Goal: Task Accomplishment & Management: Complete application form

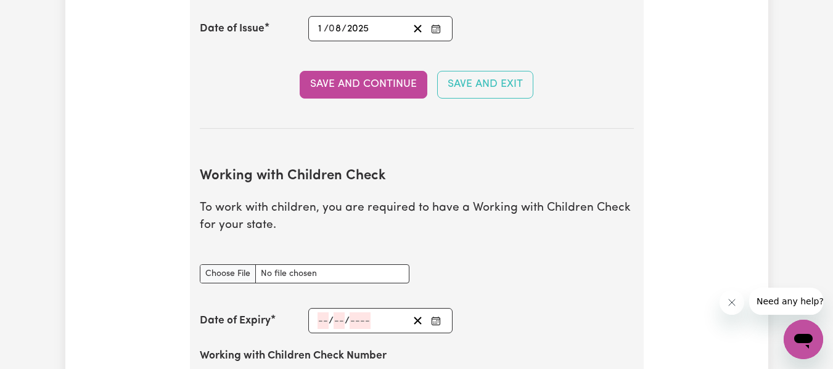
scroll to position [1069, 0]
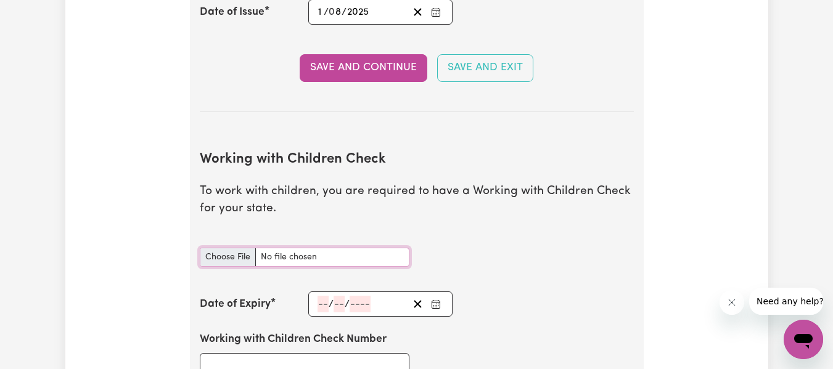
click at [241, 261] on input "Working with Children Check document" at bounding box center [305, 257] width 210 height 19
type input "C:\fakepath\Working with Children Check clearance.docx"
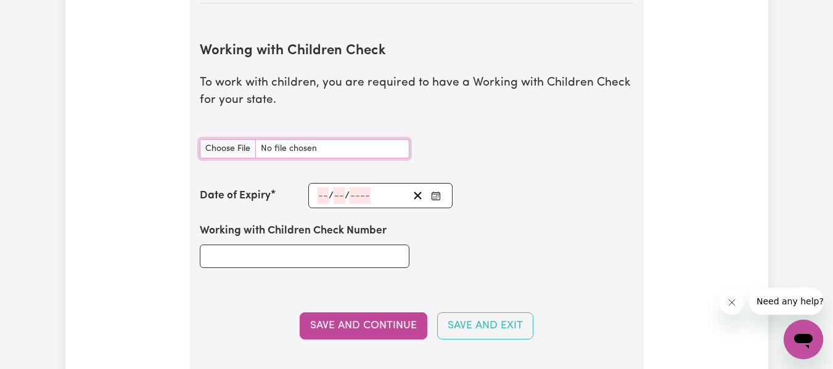
scroll to position [1193, 0]
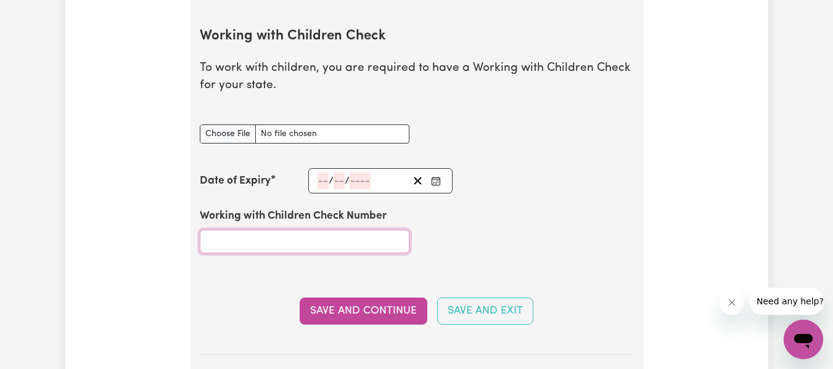
click at [344, 239] on input "Working with Children Check Number" at bounding box center [305, 241] width 210 height 23
paste input "WWC2598984E"
type input "WWC2598984E"
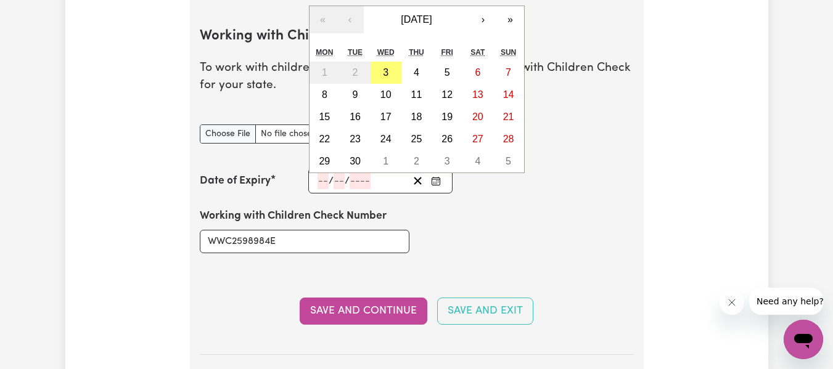
click at [326, 177] on input "number" at bounding box center [322, 181] width 11 height 17
paste input "13022028"
type input "13022028"
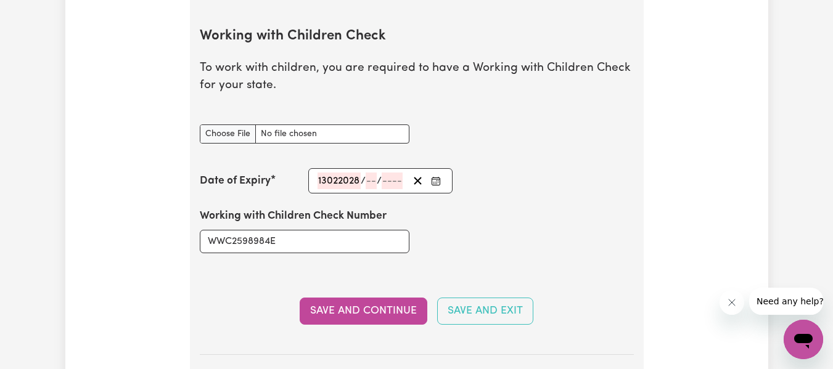
click at [560, 184] on div "Date of Expiry 13022028 / / « ‹ [DATE] › » Mon Tue Wed Thu Fri Sat Sun 1 2 3 4 …" at bounding box center [417, 180] width 434 height 25
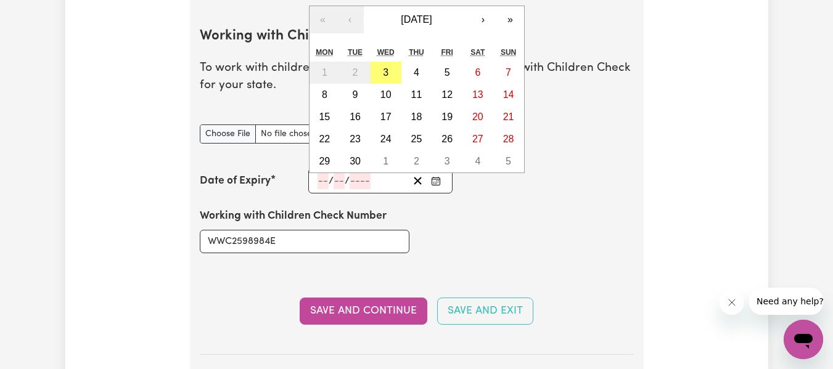
click at [399, 178] on div "/ /" at bounding box center [362, 181] width 92 height 17
type input "02"
type input "12"
type input "202"
type input "[DATE]"
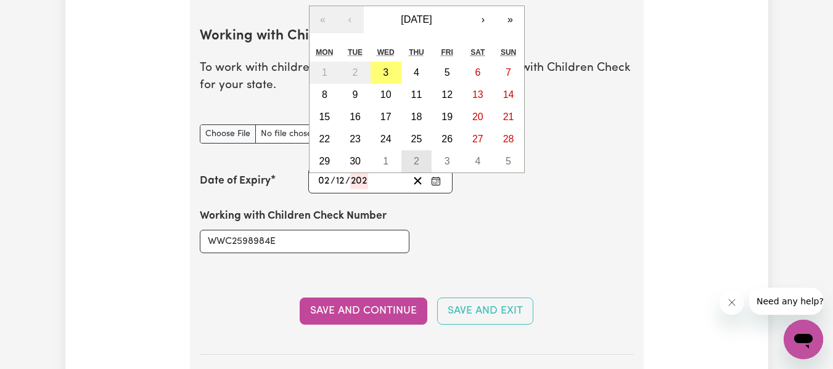
type input "2"
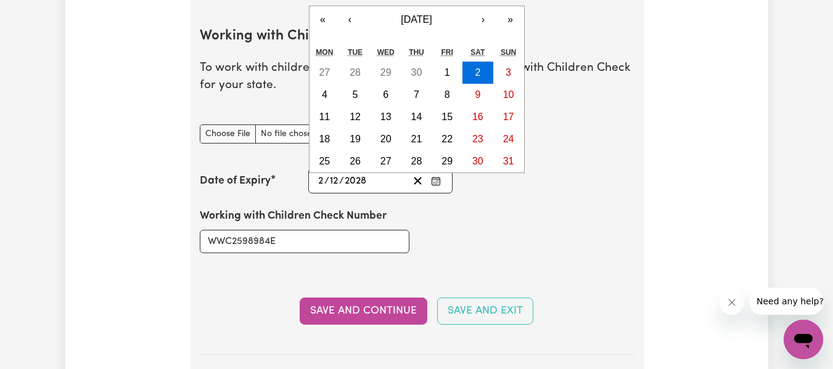
type input "2028"
click at [579, 189] on div "Date of Expiry [DATE] [DATE] « ‹ [DATE] › » Mon Tue Wed Thu Fri Sat Sun 27 28 2…" at bounding box center [417, 180] width 434 height 25
click at [322, 179] on input "2" at bounding box center [320, 181] width 7 height 17
type input "[DATE]"
type input "1"
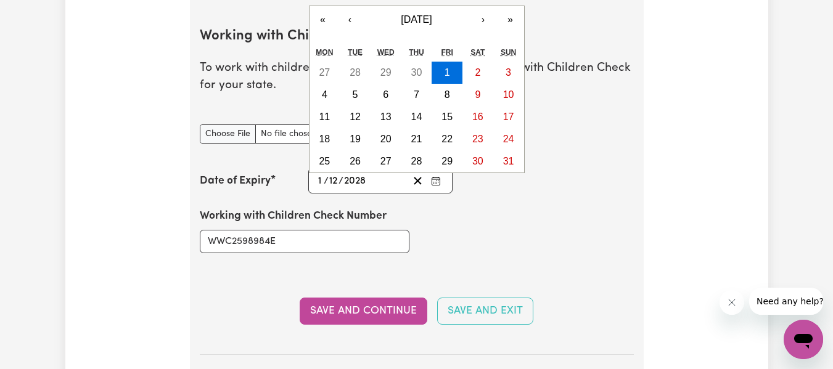
type input "[DATE]"
type input "13"
type input "0"
type input "[DATE]"
type input "2"
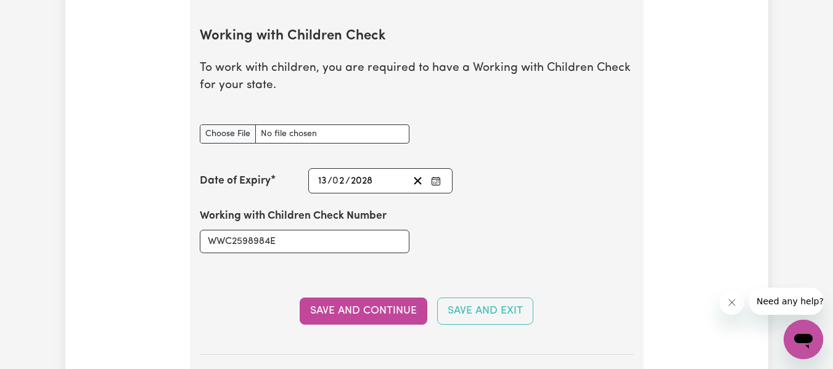
click at [533, 218] on div "Working with Children Check Number WWC2598984E" at bounding box center [416, 231] width 449 height 74
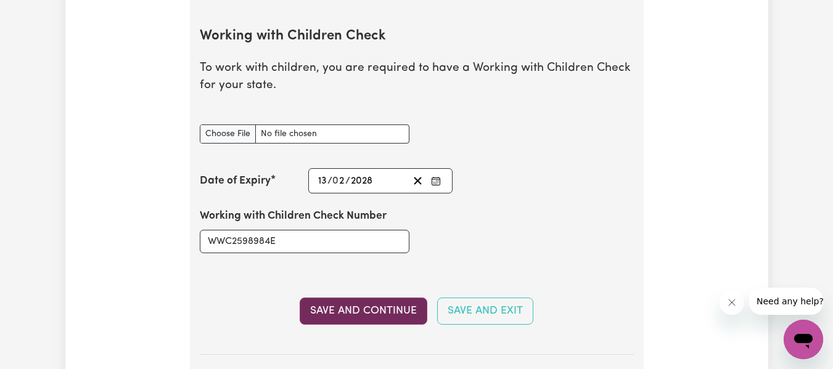
click at [375, 306] on button "Save and Continue" at bounding box center [364, 311] width 128 height 27
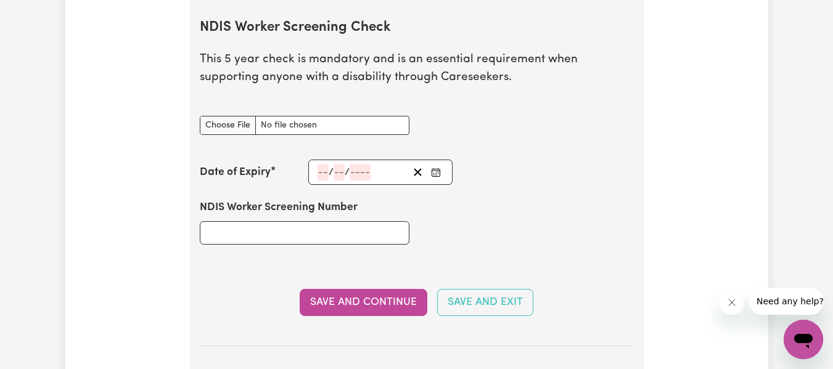
scroll to position [1637, 0]
click at [247, 123] on input "NDIS Worker Screening Check document" at bounding box center [305, 125] width 210 height 19
type input "C:\fakepath\NDIS WORKER SCREENING NUMBER (1).jpg"
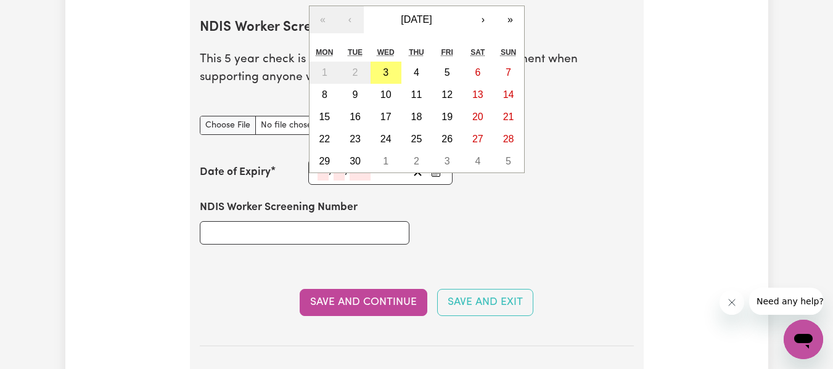
click at [321, 170] on div "/ / « ‹ [DATE] › » Mon Tue Wed Thu Fri Sat Sun 1 2 3 4 5 6 7 8 9 10 11 12 13 14…" at bounding box center [380, 172] width 145 height 25
type input "19"
type input "06"
type input "202"
type input "[DATE]"
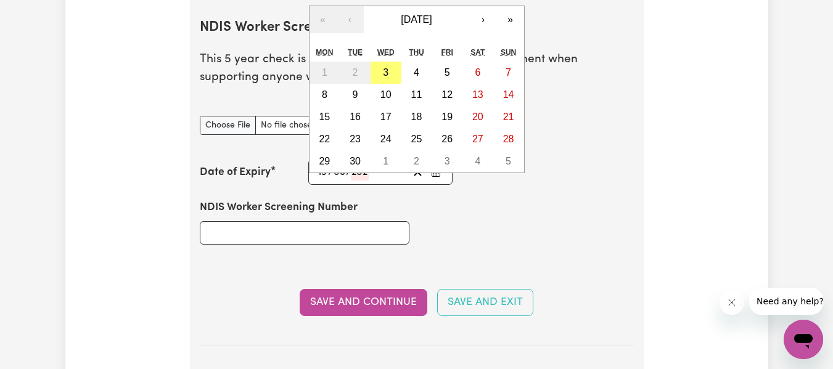
type input "6"
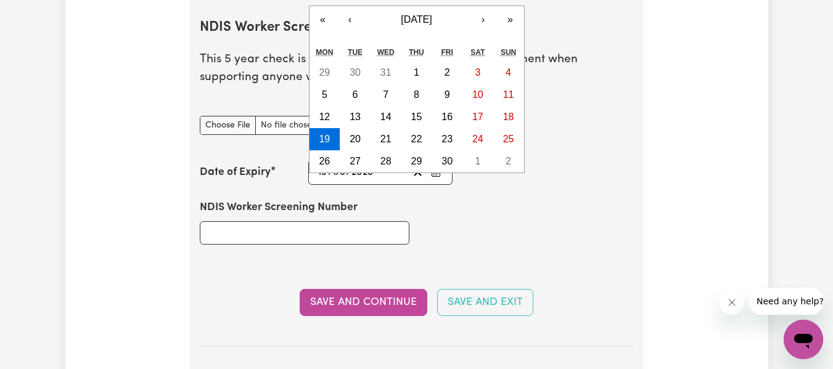
type input "2028"
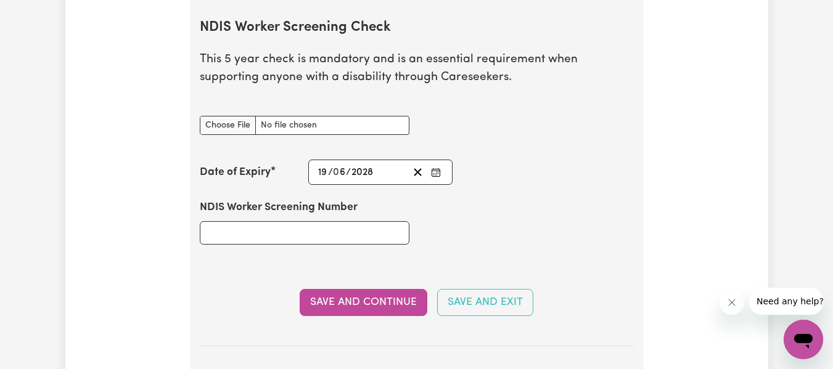
click at [480, 191] on div "NDIS Worker Screening Number" at bounding box center [416, 222] width 449 height 74
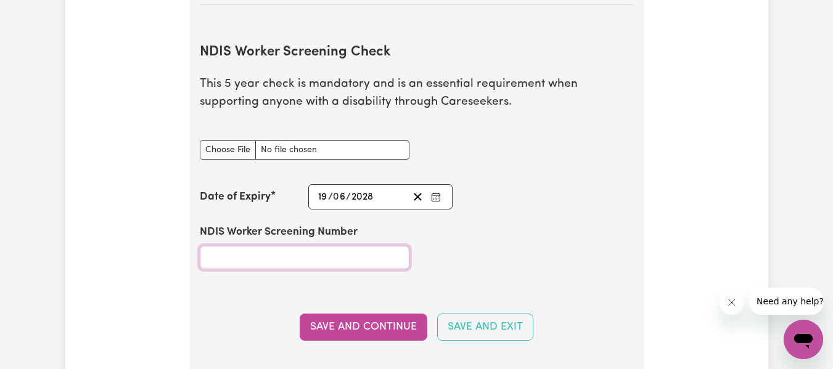
click at [392, 263] on input "NDIS Worker Screening Number" at bounding box center [305, 257] width 210 height 23
type input "38925692"
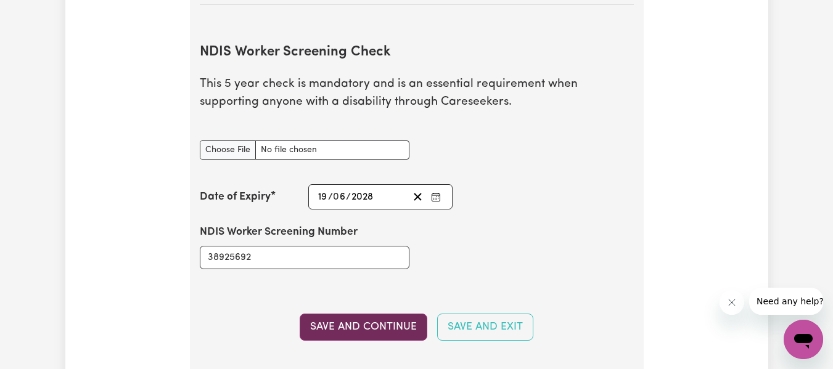
click at [406, 326] on button "Save and Continue" at bounding box center [364, 327] width 128 height 27
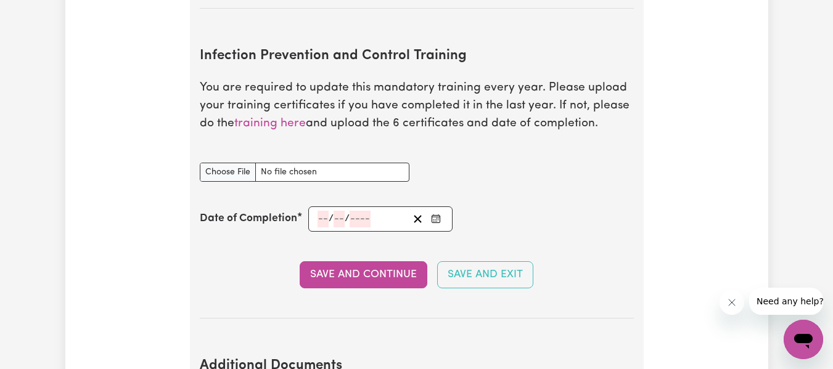
scroll to position [2053, 0]
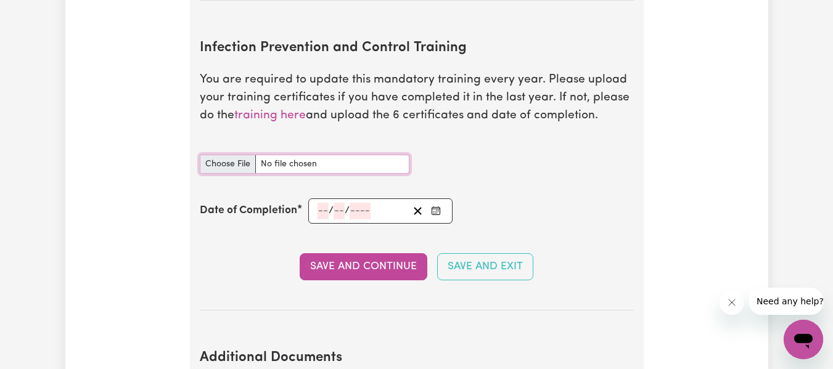
click at [242, 171] on input "Infection Prevention and Control Training document" at bounding box center [305, 164] width 210 height 19
type input "C:\fakepath\INFECTION CONTROL ICARE.pdf"
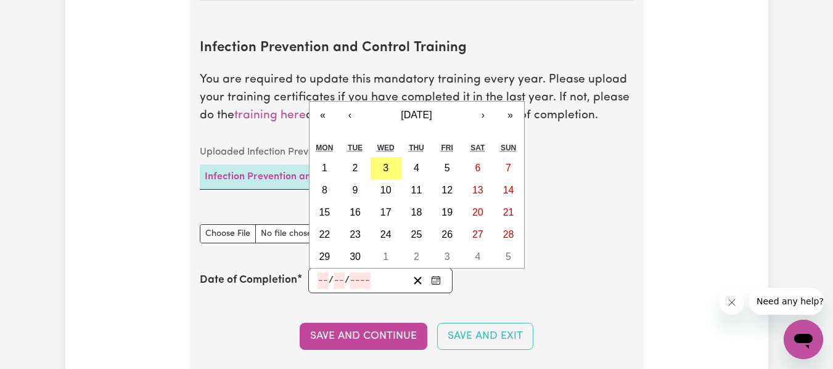
click at [322, 282] on input "number" at bounding box center [322, 280] width 11 height 17
type input "08"
type input "0002-08-08"
type input "8"
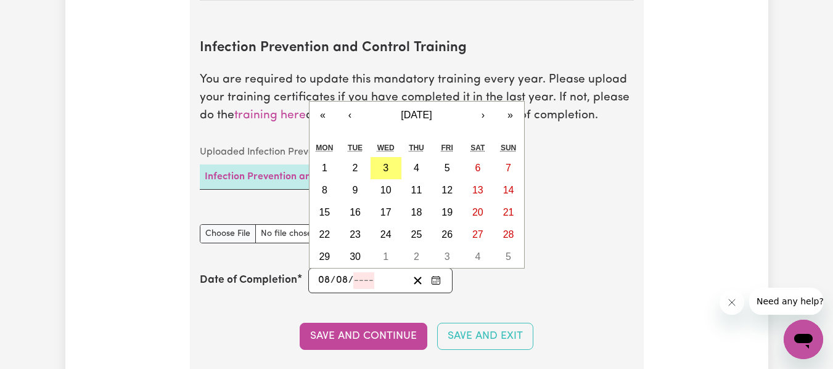
type input "8"
type input "2"
type input "0020-08-08"
type input "20"
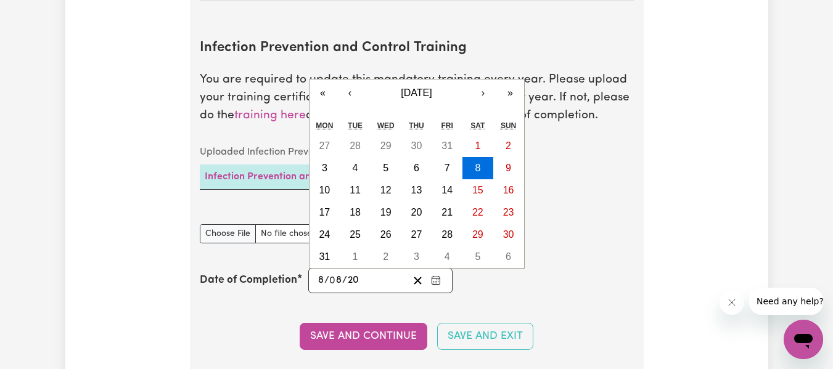
type input "0202-08-08"
type input "202"
type input "[DATE]"
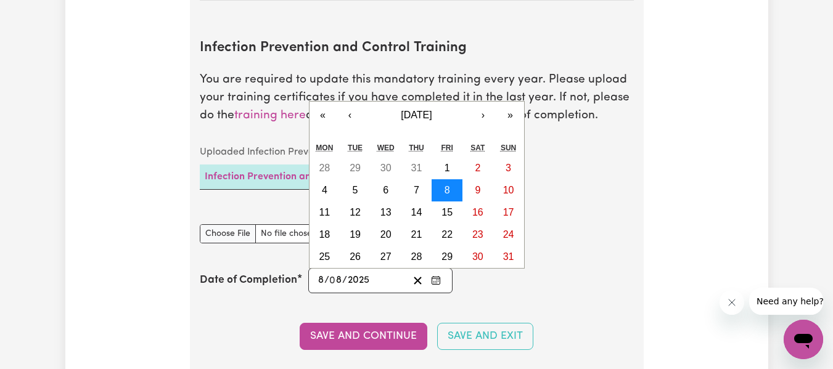
type input "2025"
click at [454, 190] on button "8" at bounding box center [446, 190] width 31 height 22
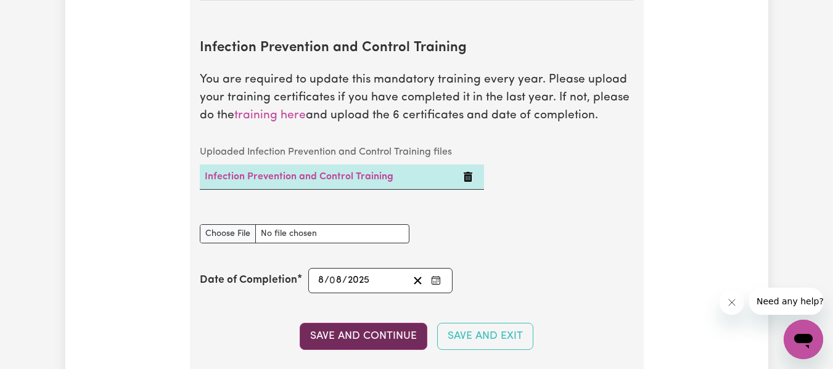
click at [386, 336] on button "Save and Continue" at bounding box center [364, 336] width 128 height 27
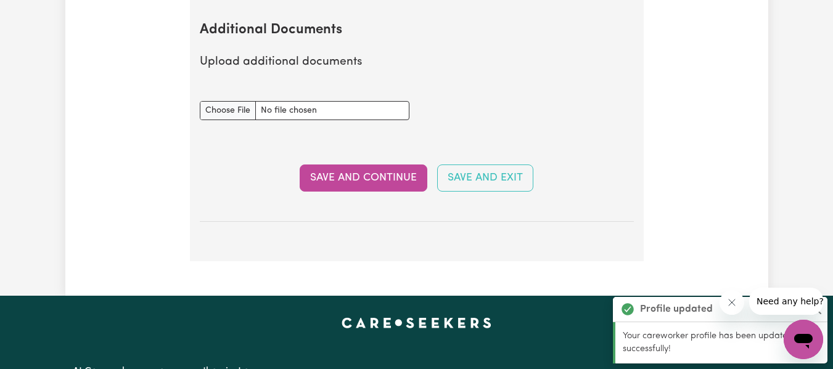
scroll to position [2453, 0]
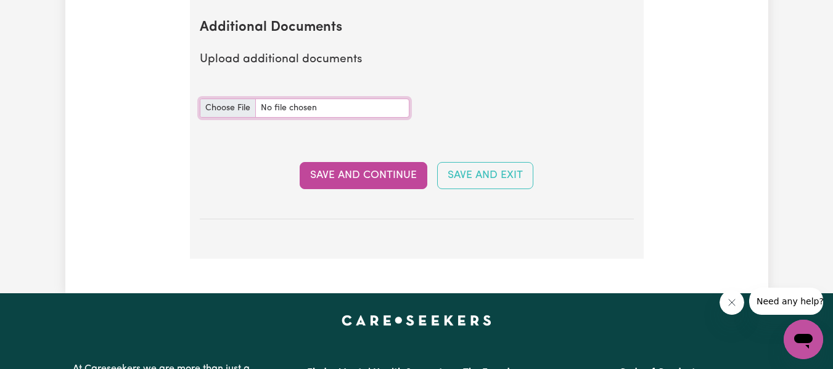
click at [238, 112] on input "Additional Documents document" at bounding box center [305, 108] width 210 height 19
type input "C:\fakepath\New_Worker__NDIS_Induction_Module_Completion_Certificate.pdf"
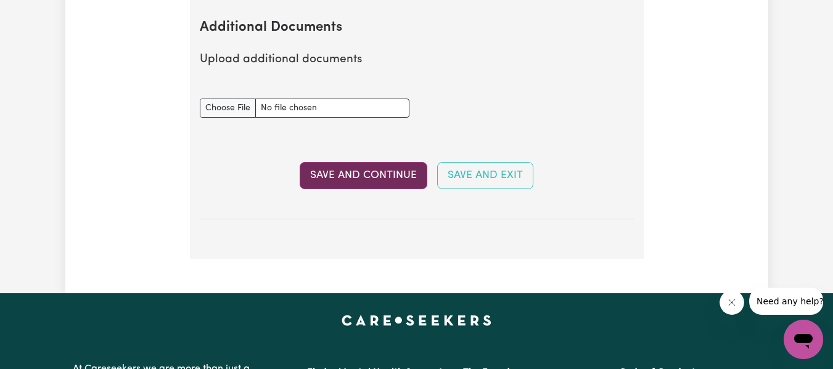
click at [358, 179] on button "Save and Continue" at bounding box center [364, 175] width 128 height 27
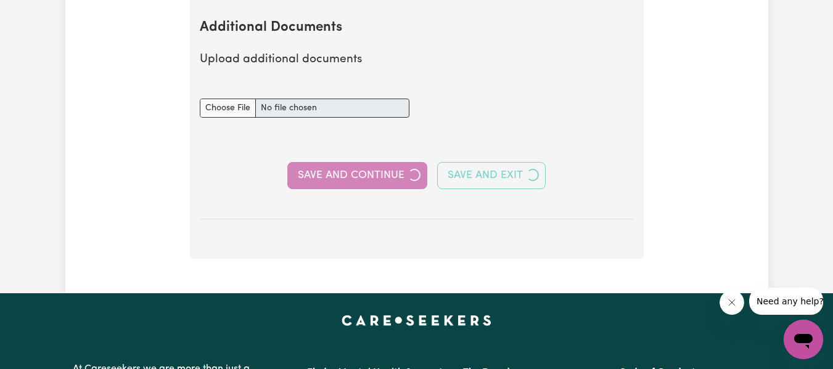
select select "Certificate III (Individual Support)"
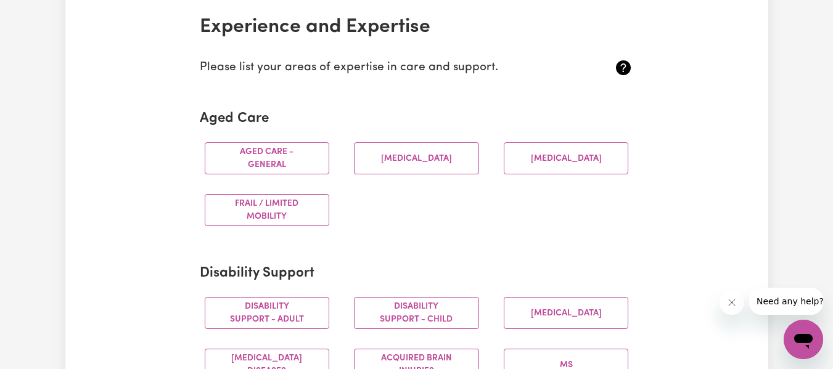
scroll to position [296, 0]
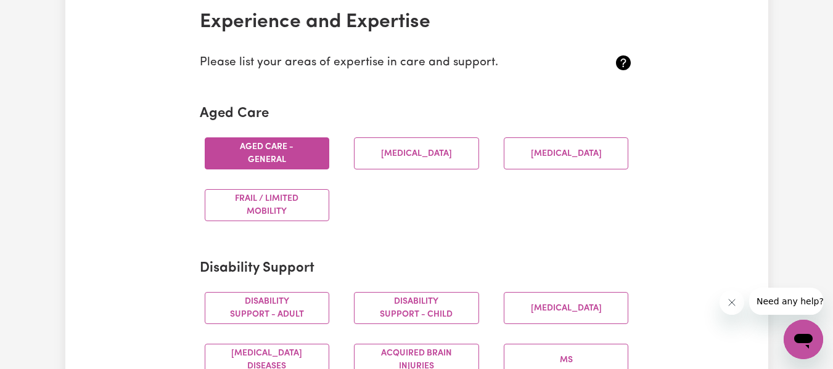
click at [315, 150] on button "Aged care - General" at bounding box center [267, 153] width 125 height 32
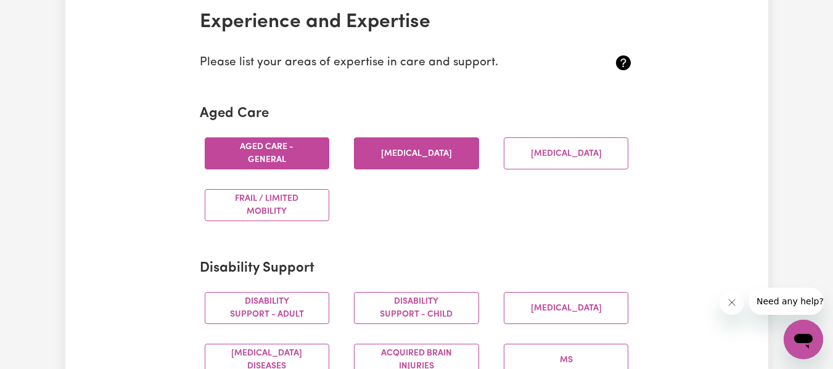
click at [399, 161] on button "[MEDICAL_DATA]" at bounding box center [416, 153] width 125 height 32
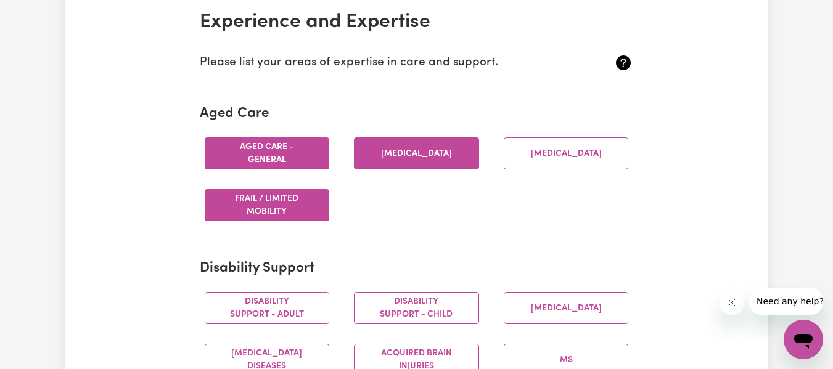
click at [285, 215] on button "Frail / limited mobility" at bounding box center [267, 205] width 125 height 32
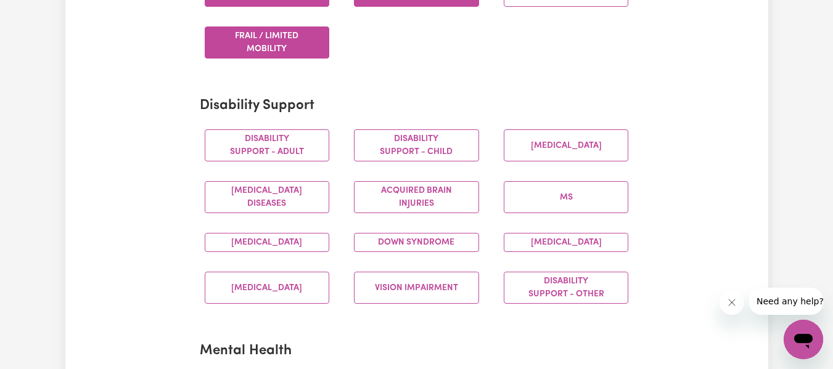
scroll to position [468, 0]
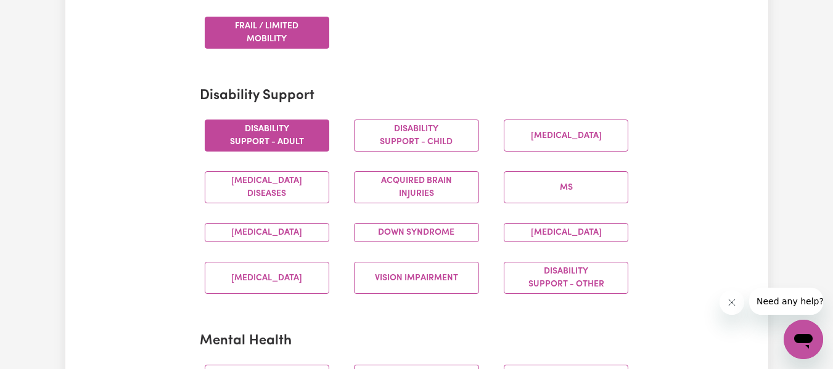
click at [310, 125] on button "Disability support - Adult" at bounding box center [267, 136] width 125 height 32
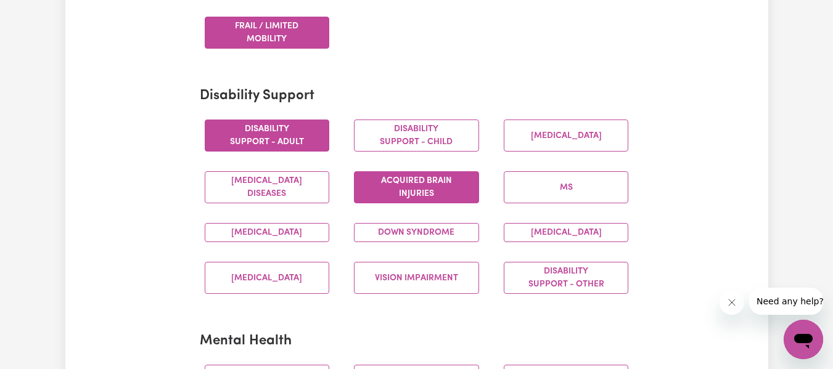
click at [394, 184] on button "Acquired Brain Injuries" at bounding box center [416, 187] width 125 height 32
click at [314, 242] on button "[MEDICAL_DATA]" at bounding box center [267, 232] width 125 height 19
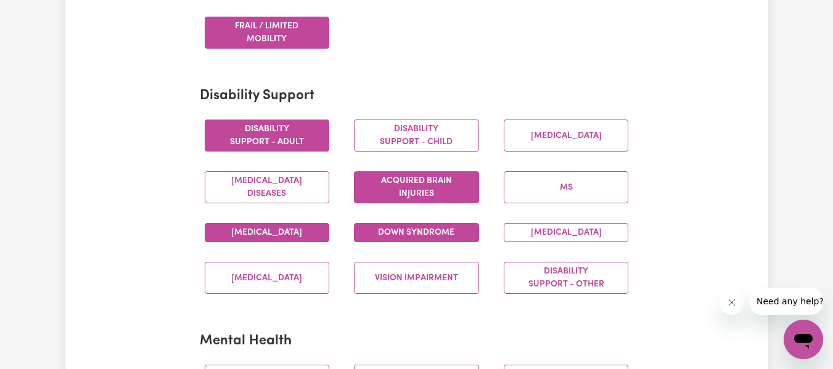
click at [399, 239] on button "Down syndrome" at bounding box center [416, 232] width 125 height 19
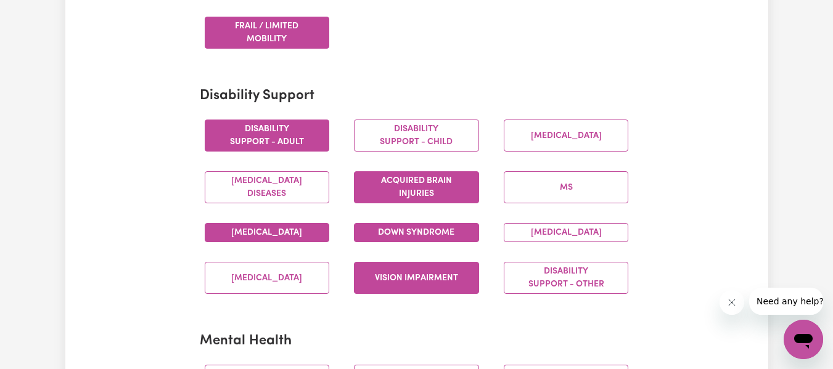
click at [412, 287] on button "Vision impairment" at bounding box center [416, 278] width 125 height 32
click at [528, 242] on button "[MEDICAL_DATA]" at bounding box center [566, 232] width 125 height 19
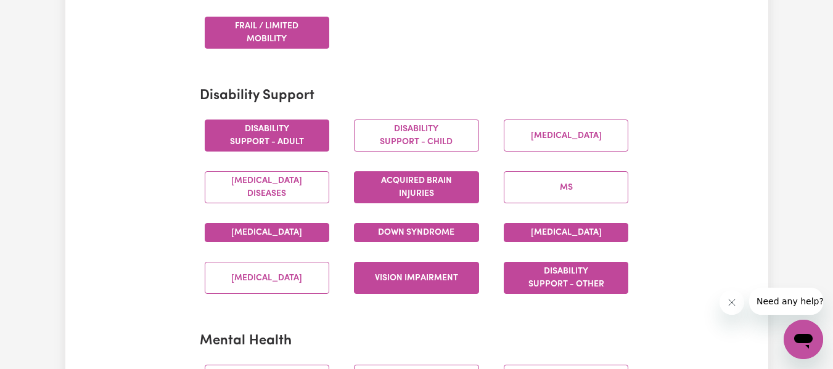
click at [563, 281] on button "Disability support - Other" at bounding box center [566, 278] width 125 height 32
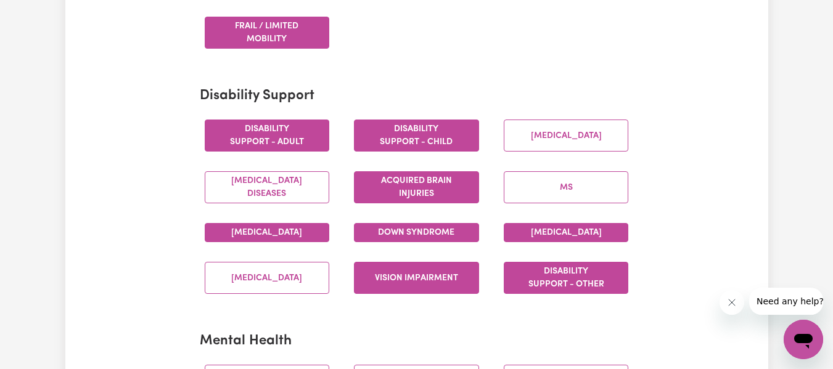
click at [414, 121] on button "Disability support - Child" at bounding box center [416, 136] width 125 height 32
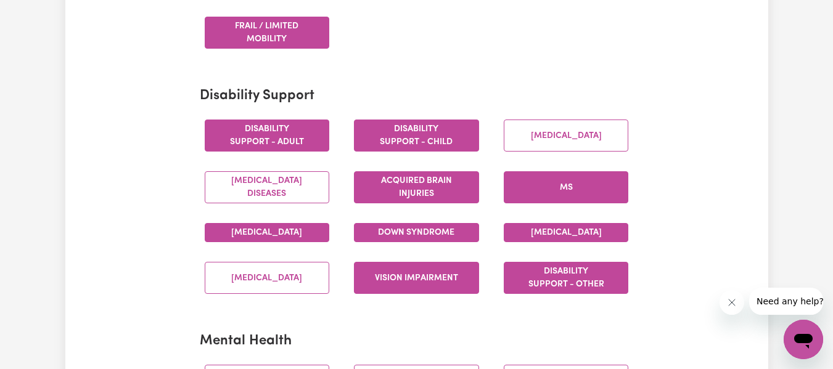
click at [608, 187] on button "MS" at bounding box center [566, 187] width 125 height 32
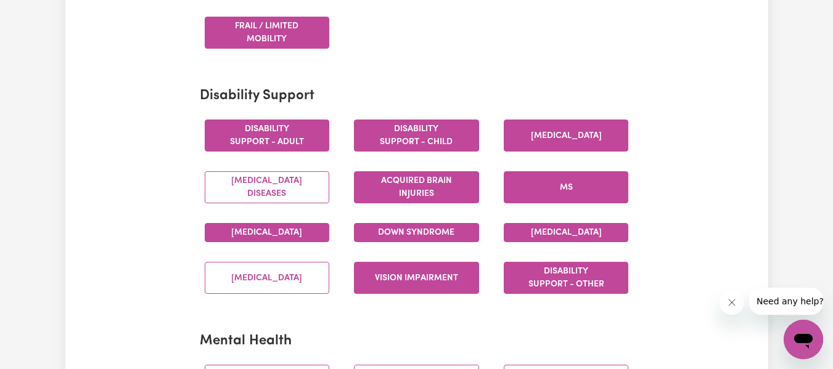
click at [608, 137] on button "[MEDICAL_DATA]" at bounding box center [566, 136] width 125 height 32
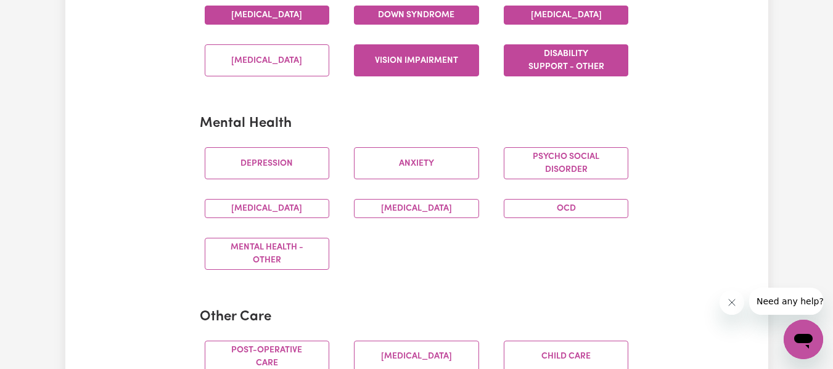
scroll to position [690, 0]
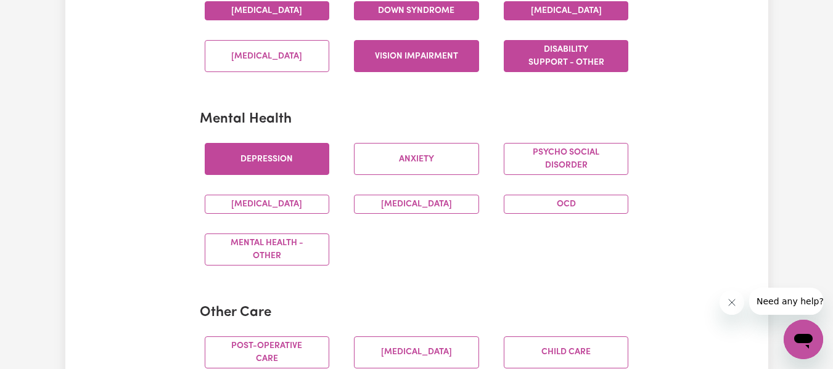
click at [269, 168] on button "Depression" at bounding box center [267, 159] width 125 height 32
click at [296, 214] on button "[MEDICAL_DATA]" at bounding box center [267, 204] width 125 height 19
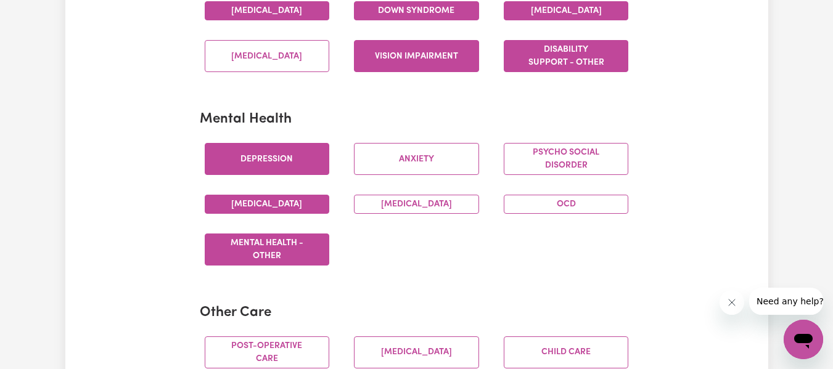
click at [297, 259] on button "Mental Health - Other" at bounding box center [267, 250] width 125 height 32
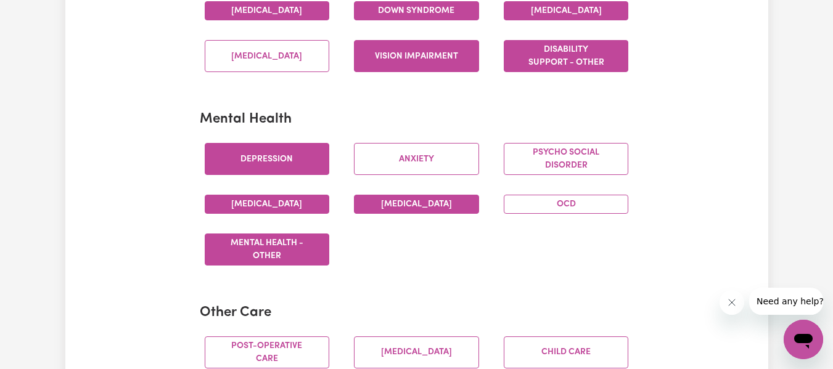
click at [447, 214] on button "[MEDICAL_DATA]" at bounding box center [416, 204] width 125 height 19
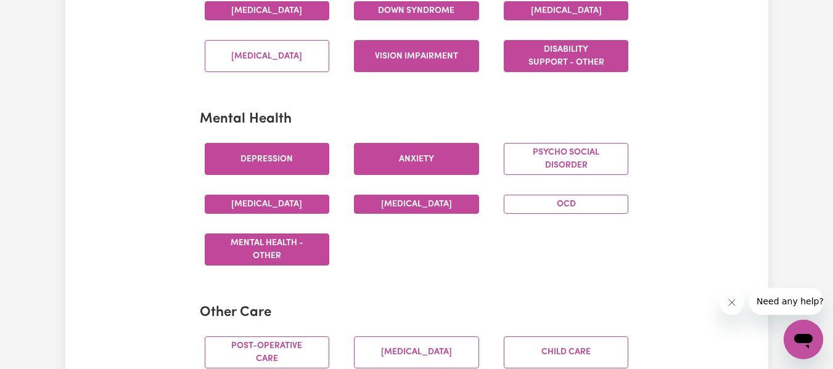
click at [449, 160] on button "Anxiety" at bounding box center [416, 159] width 125 height 32
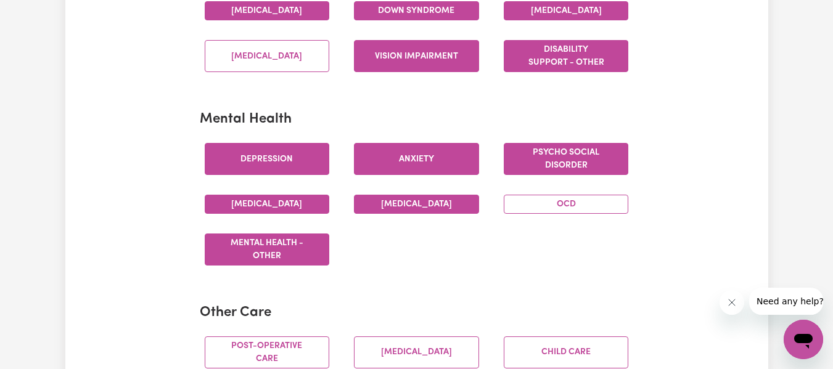
click at [553, 175] on button "Psycho social disorder" at bounding box center [566, 159] width 125 height 32
click at [565, 213] on button "OCD" at bounding box center [566, 204] width 125 height 19
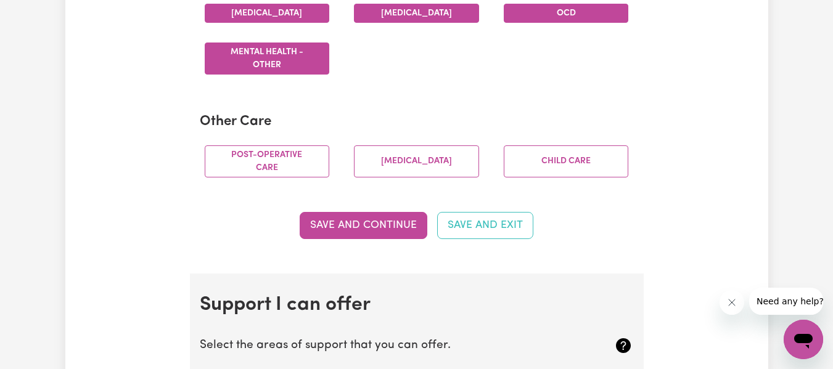
scroll to position [888, 0]
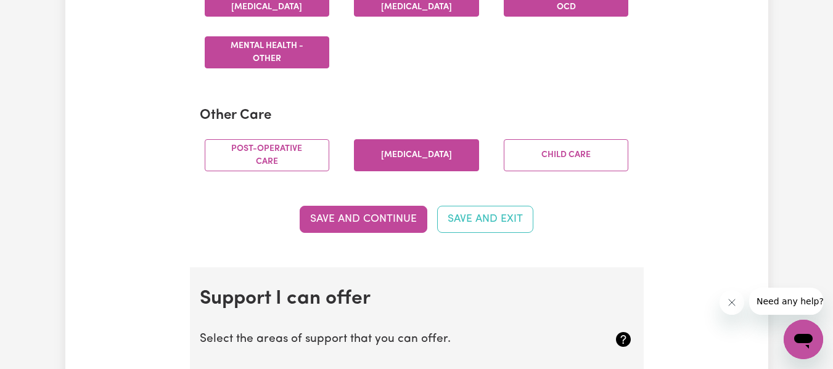
click at [430, 163] on button "[MEDICAL_DATA]" at bounding box center [416, 155] width 125 height 32
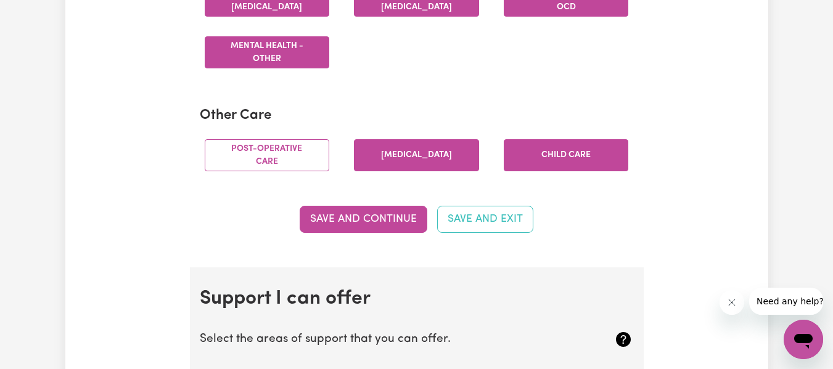
click at [526, 168] on button "Child care" at bounding box center [566, 155] width 125 height 32
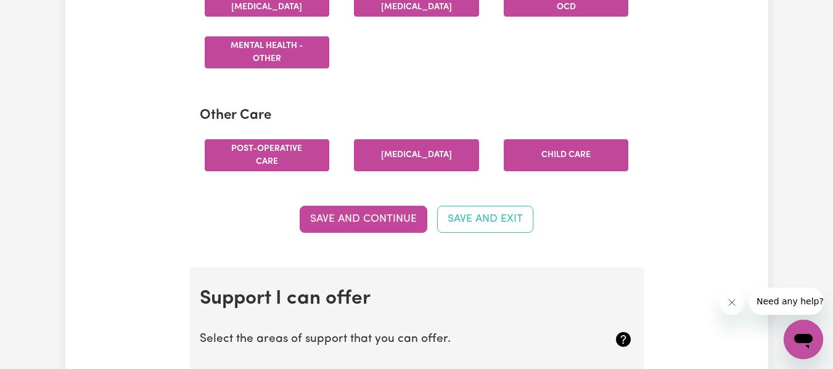
click at [298, 162] on button "Post-operative care" at bounding box center [267, 155] width 125 height 32
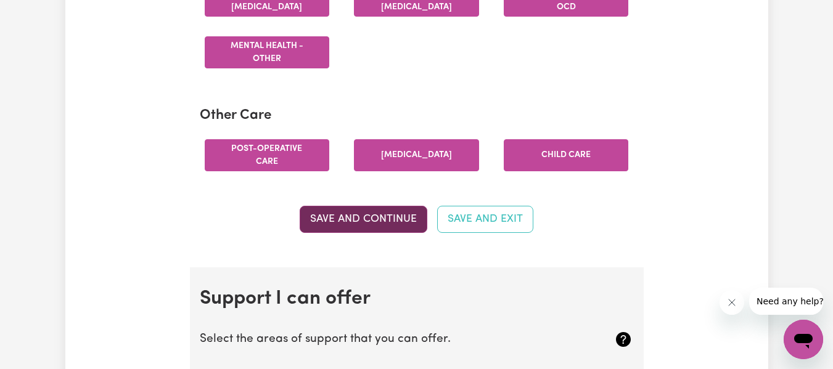
click at [407, 226] on button "Save and Continue" at bounding box center [364, 219] width 128 height 27
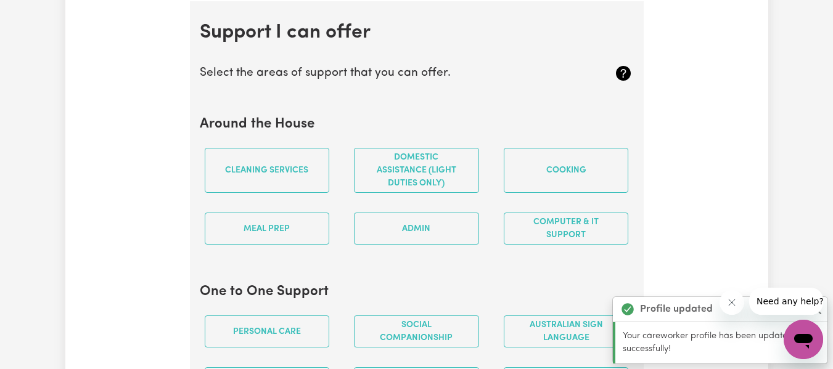
scroll to position [1168, 0]
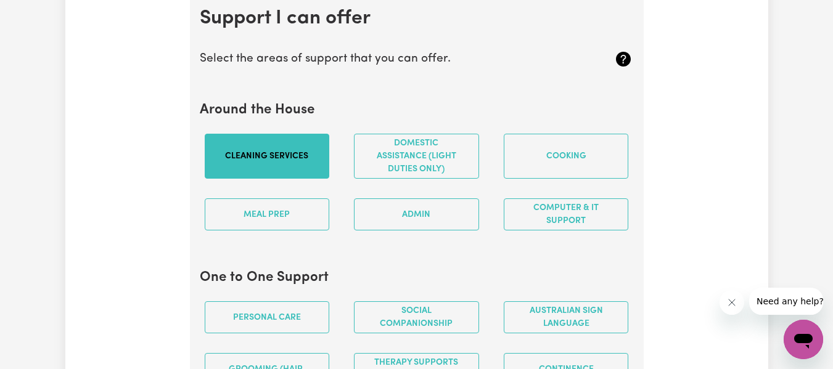
click at [321, 179] on button "Cleaning services" at bounding box center [267, 156] width 125 height 45
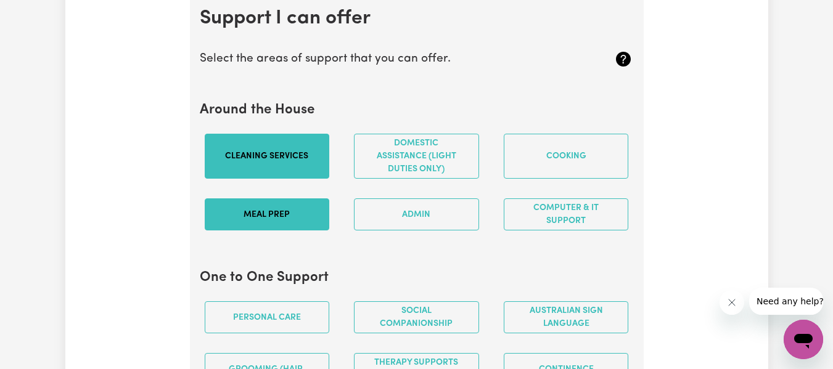
click at [320, 219] on button "Meal prep" at bounding box center [267, 214] width 125 height 32
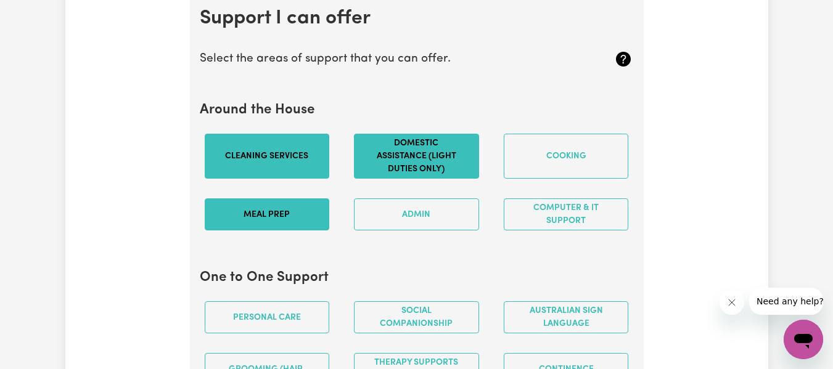
click at [410, 176] on button "Domestic assistance (light duties only)" at bounding box center [416, 156] width 125 height 45
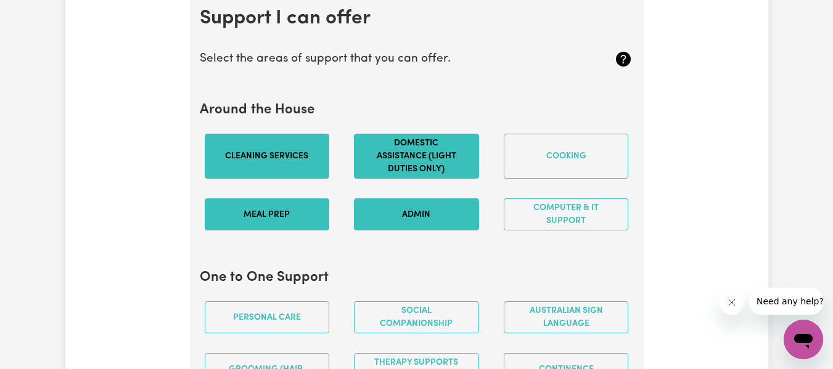
click at [421, 224] on button "Admin" at bounding box center [416, 214] width 125 height 32
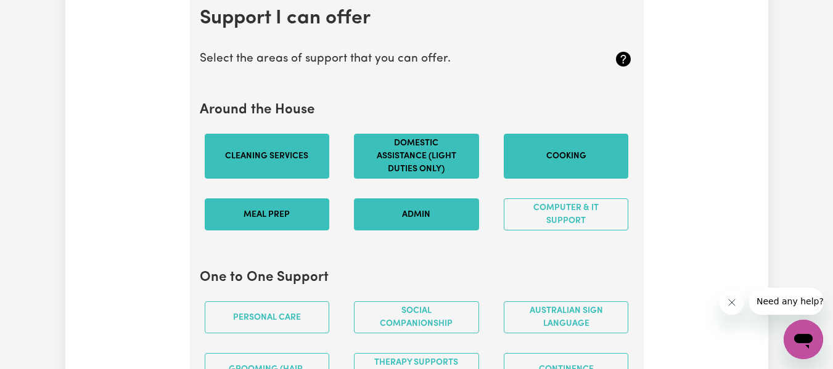
click at [560, 163] on button "Cooking" at bounding box center [566, 156] width 125 height 45
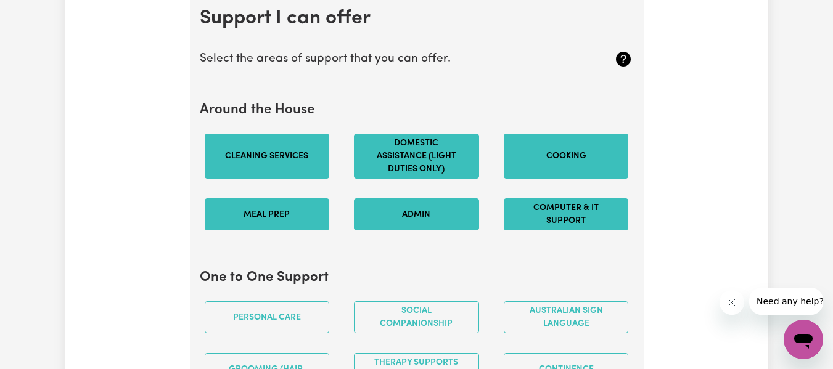
click at [589, 215] on button "Computer & IT Support" at bounding box center [566, 214] width 125 height 32
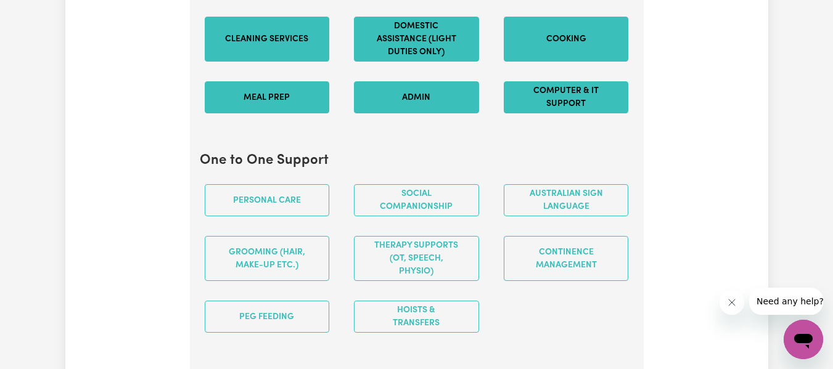
scroll to position [1291, 0]
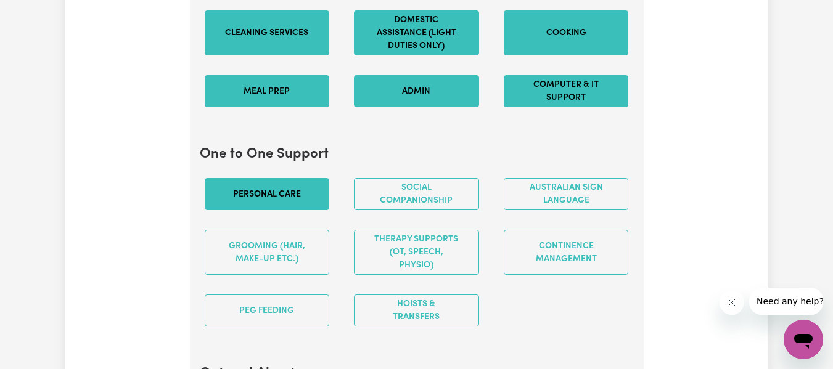
click at [312, 206] on button "Personal care" at bounding box center [267, 194] width 125 height 32
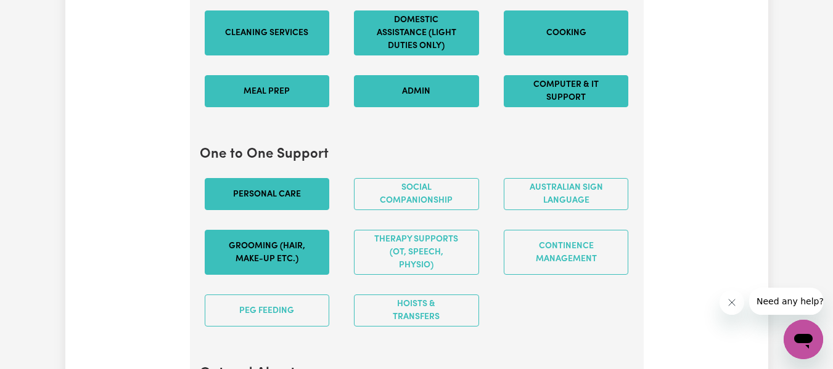
click at [314, 262] on button "Grooming (hair, make-up etc.)" at bounding box center [267, 252] width 125 height 45
click at [438, 234] on div "Therapy Supports (OT, speech, physio)" at bounding box center [416, 252] width 150 height 65
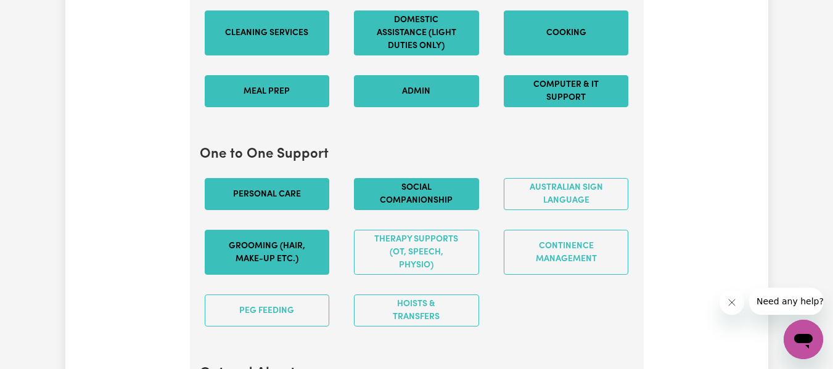
click at [450, 210] on button "Social companionship" at bounding box center [416, 194] width 125 height 32
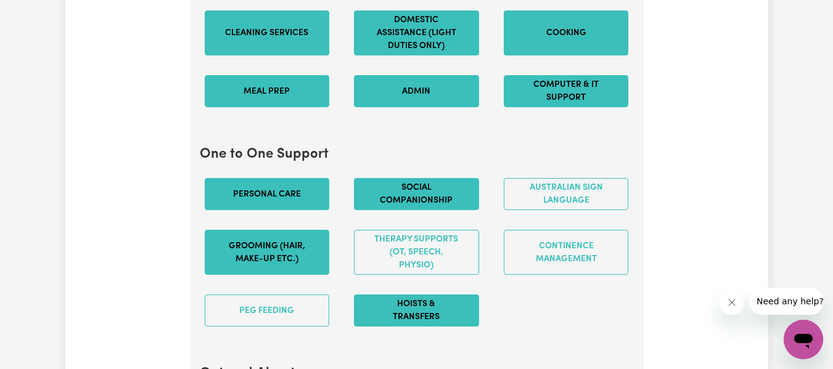
click at [455, 324] on button "Hoists & transfers" at bounding box center [416, 311] width 125 height 32
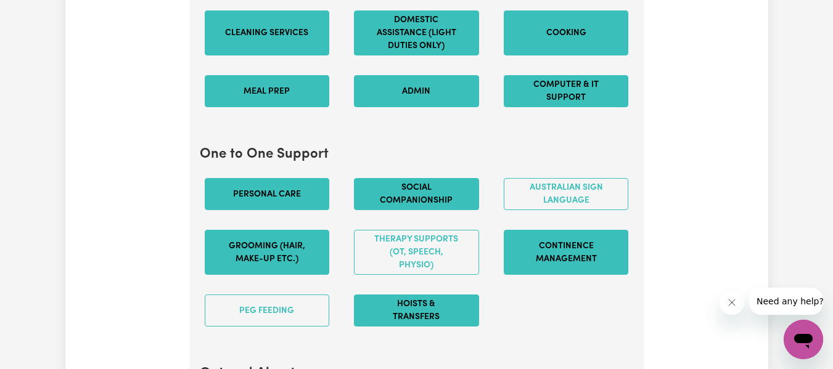
click at [551, 269] on button "Continence management" at bounding box center [566, 252] width 125 height 45
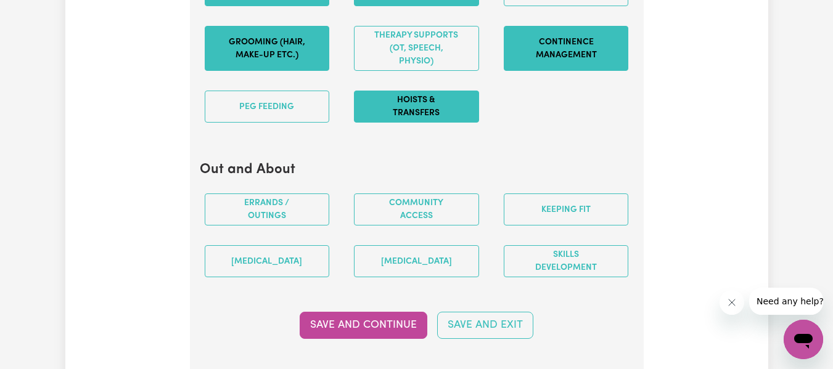
scroll to position [1513, 0]
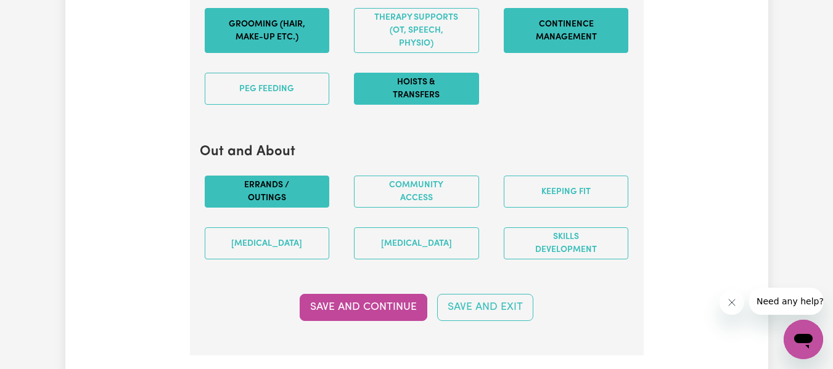
click at [303, 205] on button "Errands / Outings" at bounding box center [267, 192] width 125 height 32
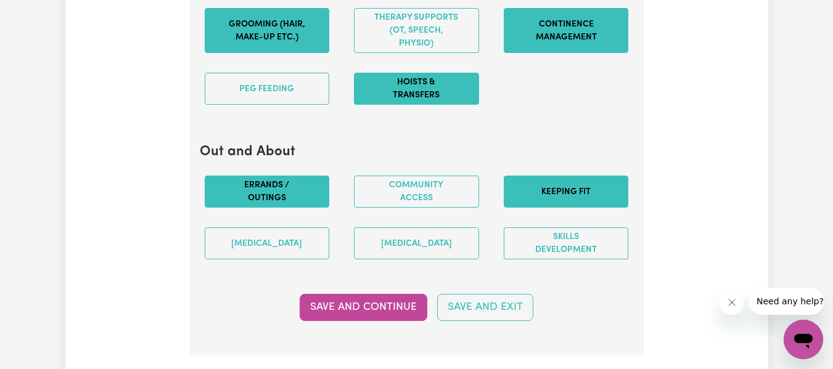
click at [594, 198] on button "Keeping fit" at bounding box center [566, 192] width 125 height 32
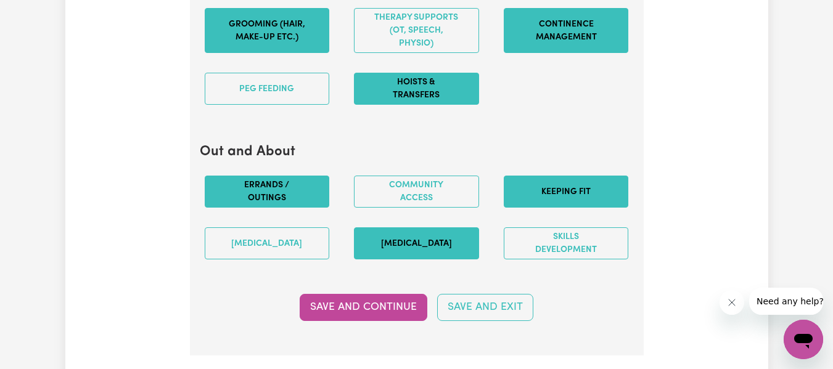
click at [465, 251] on button "[MEDICAL_DATA]" at bounding box center [416, 243] width 125 height 32
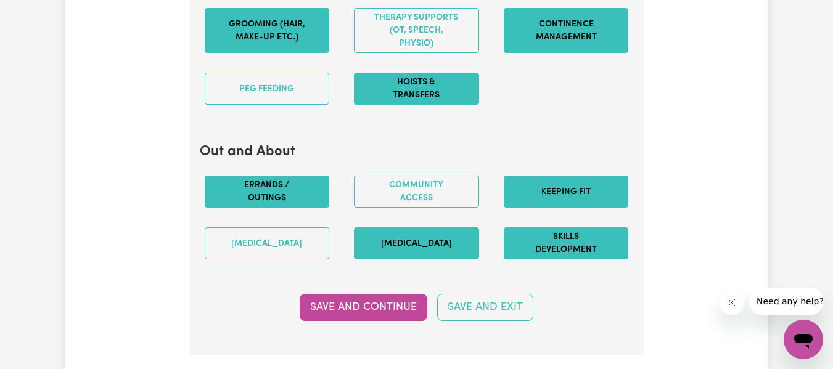
click at [531, 250] on button "Skills Development" at bounding box center [566, 243] width 125 height 32
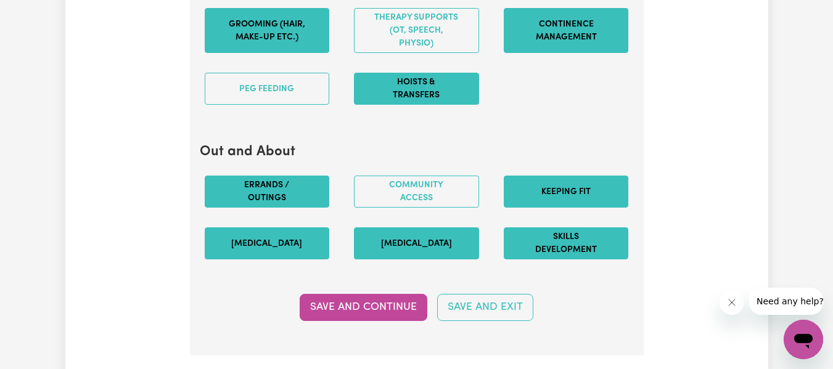
click at [304, 259] on button "[MEDICAL_DATA]" at bounding box center [267, 243] width 125 height 32
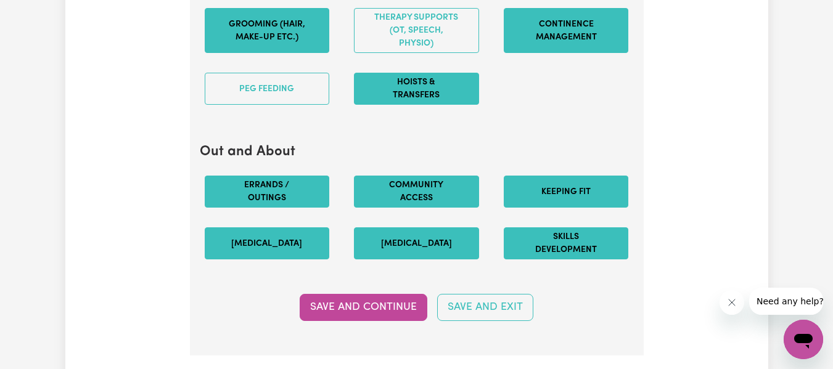
click at [409, 208] on button "Community access" at bounding box center [416, 192] width 125 height 32
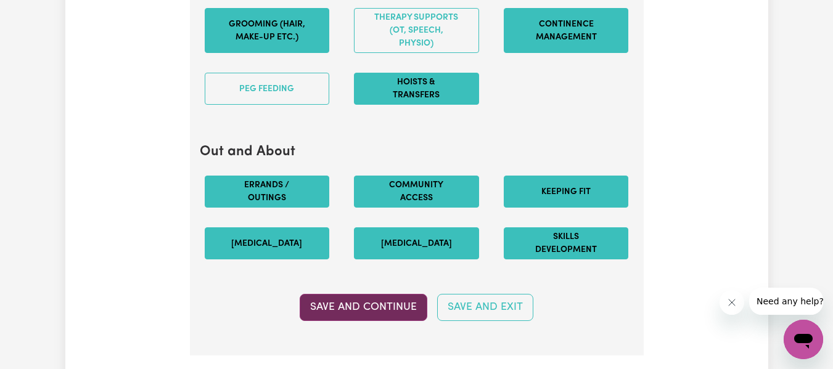
click at [388, 321] on button "Save and Continue" at bounding box center [364, 307] width 128 height 27
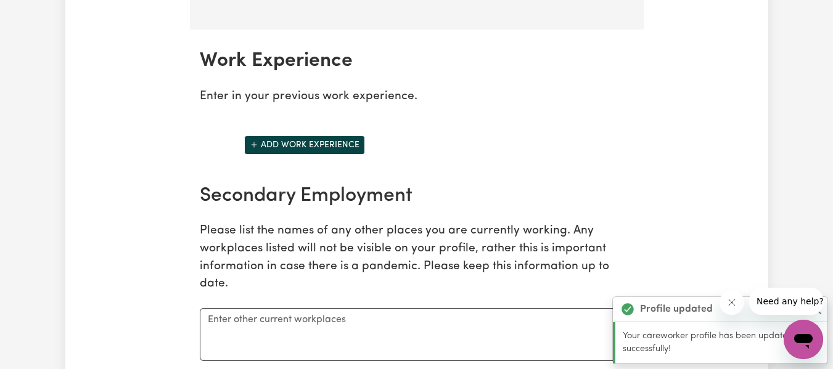
scroll to position [1882, 0]
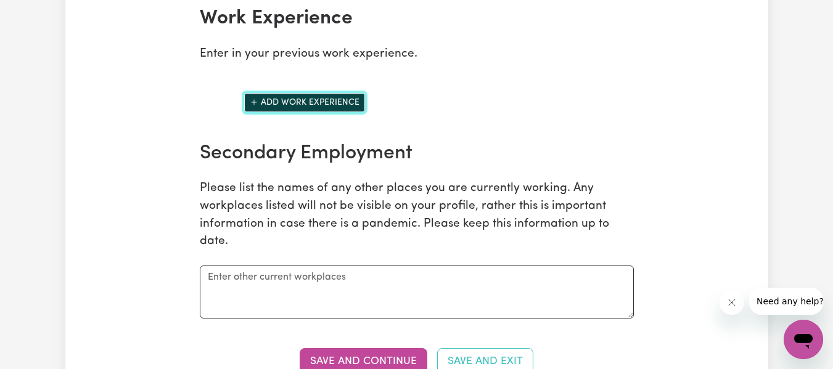
click at [321, 110] on button "Add work experience" at bounding box center [304, 102] width 121 height 19
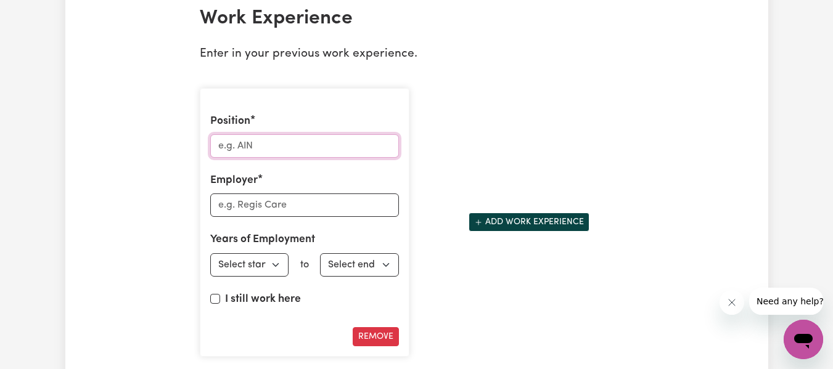
click at [321, 156] on input "Position" at bounding box center [304, 145] width 189 height 23
type input "Disability support worker"
click at [322, 217] on input "Employer" at bounding box center [304, 205] width 189 height 23
type input "Noble Assist PTY"
click at [282, 275] on select "Select start year [DATE] 1952 1953 1954 1955 1956 1957 1958 1959 1960 1961 1962…" at bounding box center [249, 264] width 79 height 23
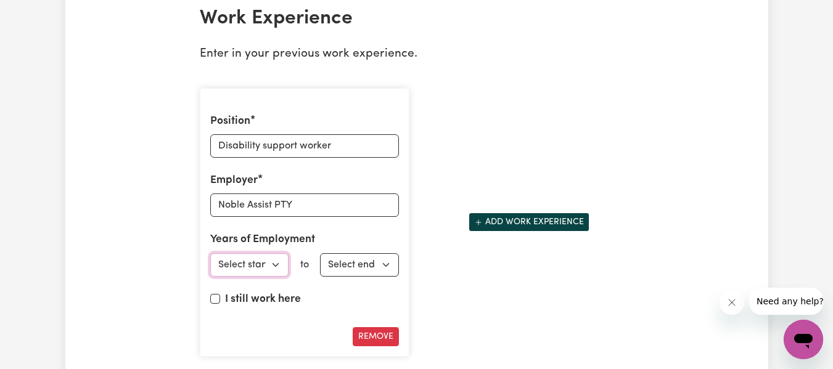
select select "2024"
click at [210, 266] on select "Select start year [DATE] 1952 1953 1954 1955 1956 1957 1958 1959 1960 1961 1962…" at bounding box center [249, 264] width 79 height 23
click at [210, 304] on input "I still work here" at bounding box center [215, 299] width 10 height 10
checkbox input "true"
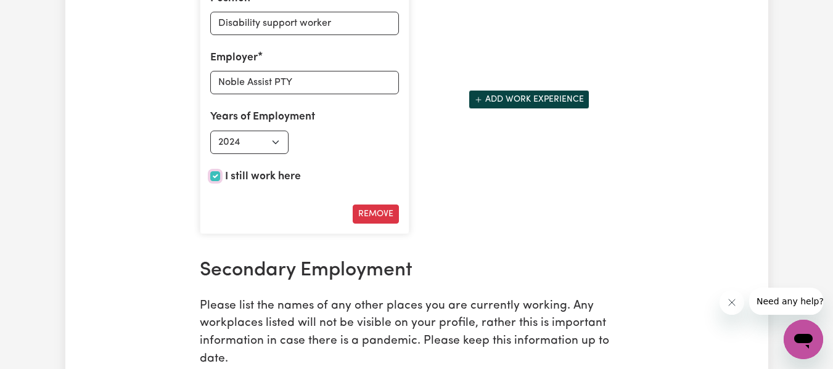
scroll to position [2005, 0]
click at [578, 108] on button "Add work experience" at bounding box center [528, 98] width 121 height 19
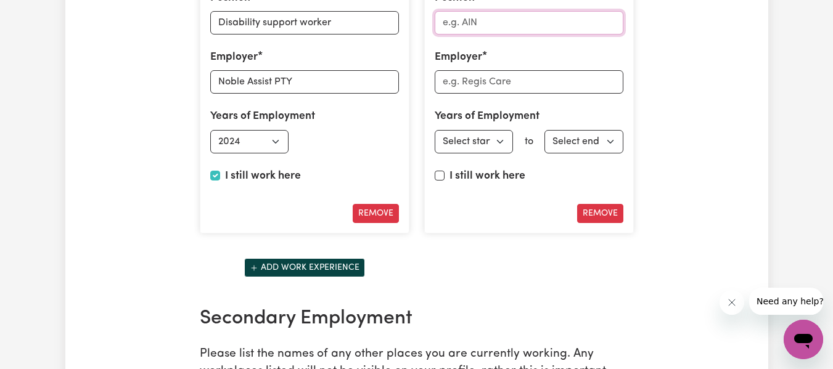
click at [571, 35] on input "Position" at bounding box center [529, 22] width 189 height 23
type input "Personal care worker"
click at [568, 91] on input "Employer" at bounding box center [529, 81] width 189 height 23
type input "[DEMOGRAPHIC_DATA] healthcare ltd"
click at [501, 153] on select "Select start year [DATE] 1952 1953 1954 1955 1956 1957 1958 1959 1960 1961 1962…" at bounding box center [474, 141] width 79 height 23
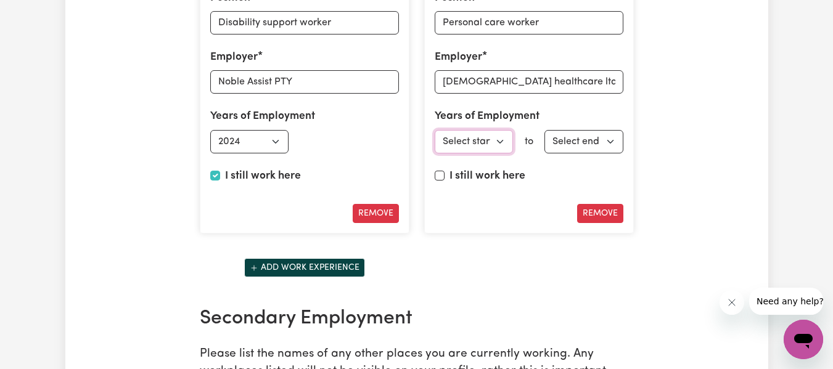
select select "2023"
click at [488, 152] on select "Select start year [DATE] 1952 1953 1954 1955 1956 1957 1958 1959 1960 1961 1962…" at bounding box center [474, 141] width 79 height 23
click at [604, 153] on select "Select end year [DATE] 1952 1953 1954 1955 1956 1957 1958 1959 1960 1961 1962 1…" at bounding box center [583, 141] width 79 height 23
click at [610, 153] on select "Select end year [DATE] 1952 1953 1954 1955 1956 1957 1958 1959 1960 1961 1962 1…" at bounding box center [583, 141] width 79 height 23
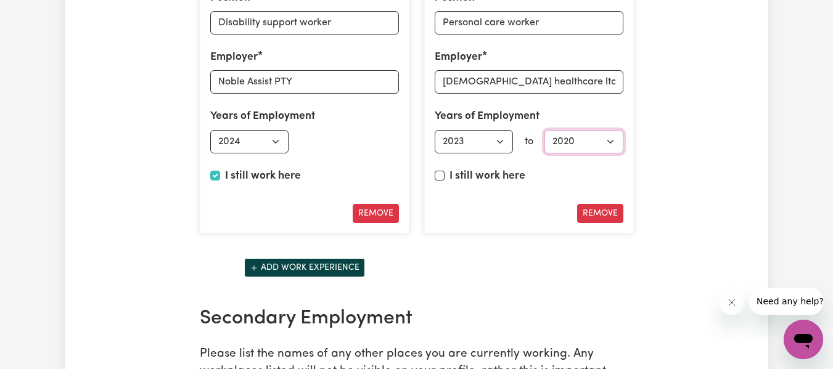
click at [580, 153] on select "Select end year [DATE] 1952 1953 1954 1955 1956 1957 1958 1959 1960 1961 1962 1…" at bounding box center [583, 141] width 79 height 23
click at [611, 153] on select "Select end year [DATE] 1952 1953 1954 1955 1956 1957 1958 1959 1960 1961 1962 1…" at bounding box center [583, 141] width 79 height 23
select select "2024"
click at [544, 142] on select "Select end year [DATE] 1952 1953 1954 1955 1956 1957 1958 1959 1960 1961 1962 1…" at bounding box center [583, 141] width 79 height 23
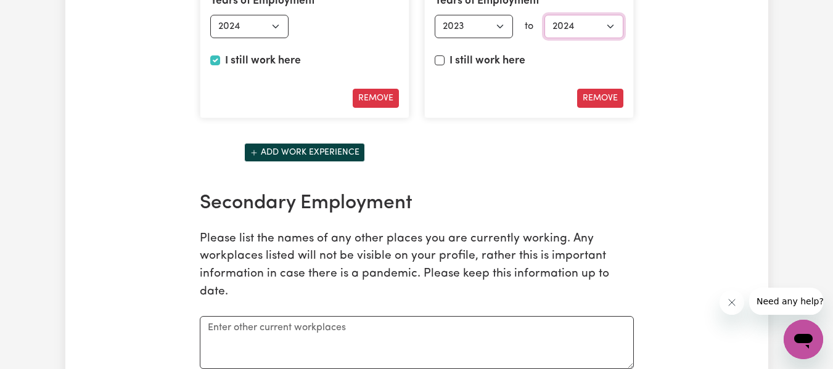
scroll to position [2128, 0]
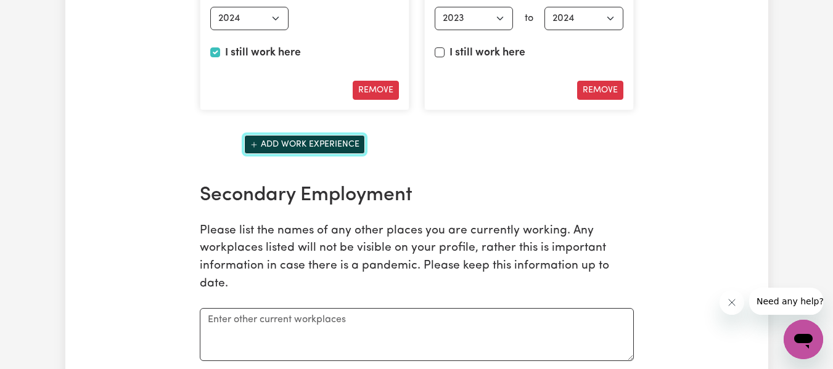
click at [338, 154] on button "Add work experience" at bounding box center [304, 144] width 121 height 19
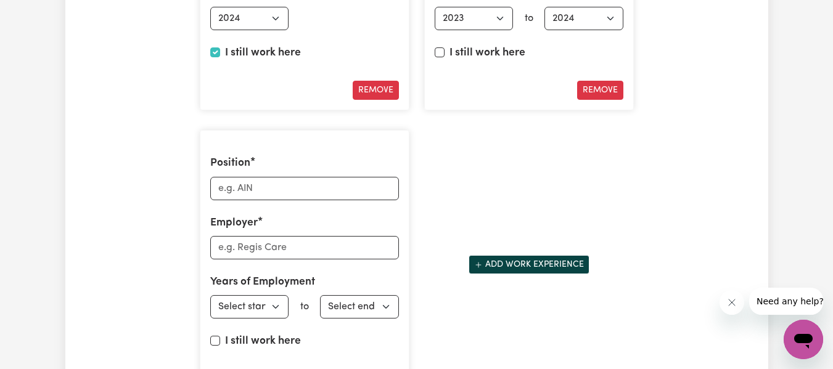
click at [333, 187] on div "Position" at bounding box center [304, 177] width 189 height 44
click at [333, 195] on input "Position" at bounding box center [304, 188] width 189 height 23
type input "Community support worker"
click at [337, 259] on input "Employer" at bounding box center [304, 247] width 189 height 23
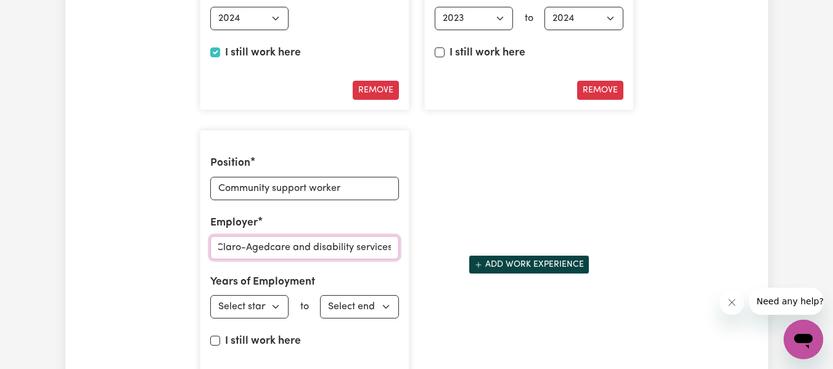
type input "Claro-Agedcare and disability services"
click at [268, 319] on select "Select start year [DATE] 1952 1953 1954 1955 1956 1957 1958 1959 1960 1961 1962…" at bounding box center [249, 306] width 79 height 23
select select "2023"
click at [210, 308] on select "Select start year [DATE] 1952 1953 1954 1955 1956 1957 1958 1959 1960 1961 1962…" at bounding box center [249, 306] width 79 height 23
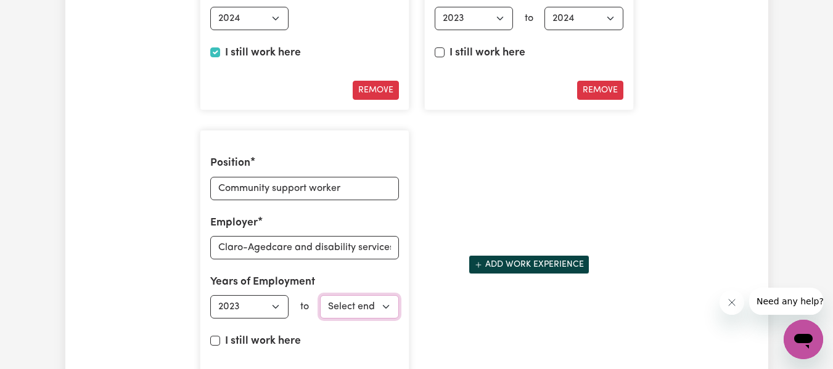
click at [388, 319] on select "Select end year [DATE] 1952 1953 1954 1955 1956 1957 1958 1959 1960 1961 1962 1…" at bounding box center [359, 306] width 79 height 23
click at [384, 319] on select "Select end year [DATE] 1952 1953 1954 1955 1956 1957 1958 1959 1960 1961 1962 1…" at bounding box center [359, 306] width 79 height 23
click at [320, 308] on select "Select end year [DATE] 1952 1953 1954 1955 1956 1957 1958 1959 1960 1961 1962 1…" at bounding box center [359, 306] width 79 height 23
click at [386, 316] on select "Select end year [DATE] 1952 1953 1954 1955 1956 1957 1958 1959 1960 1961 1962 1…" at bounding box center [359, 306] width 79 height 23
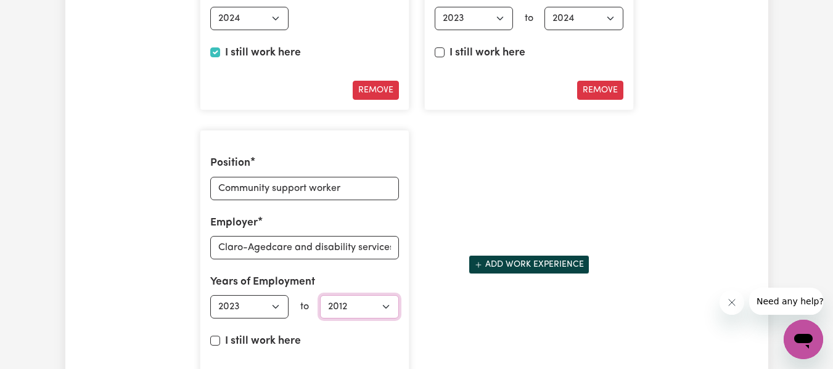
select select "2024"
click at [320, 308] on select "Select end year [DATE] 1952 1953 1954 1955 1956 1957 1958 1959 1960 1961 1962 1…" at bounding box center [359, 306] width 79 height 23
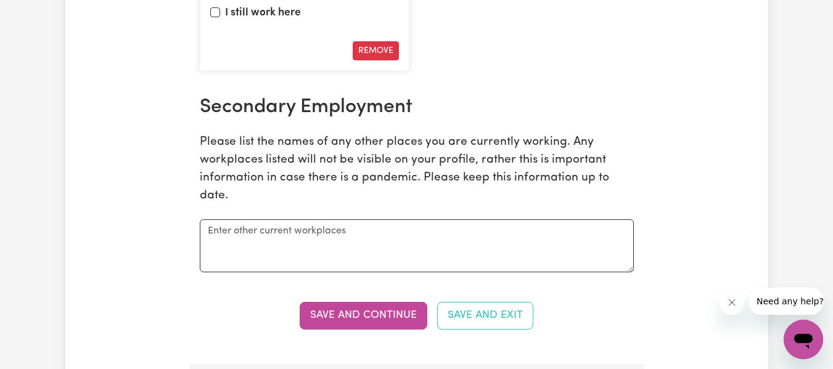
scroll to position [2474, 0]
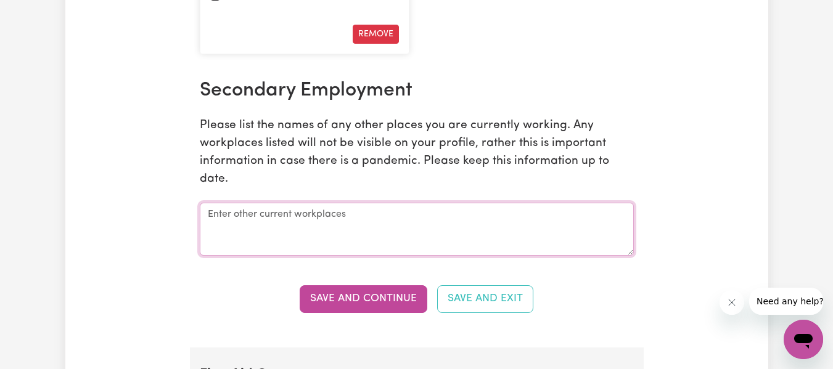
click at [614, 231] on textarea at bounding box center [417, 229] width 434 height 53
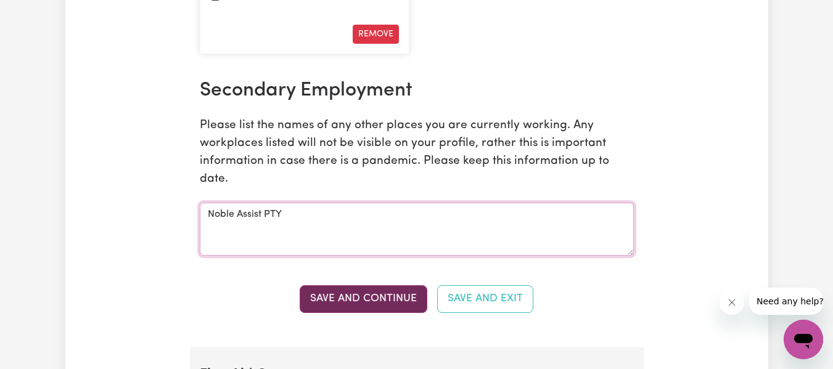
type textarea "Noble Assist PTY"
click at [375, 304] on button "Save and Continue" at bounding box center [364, 298] width 128 height 27
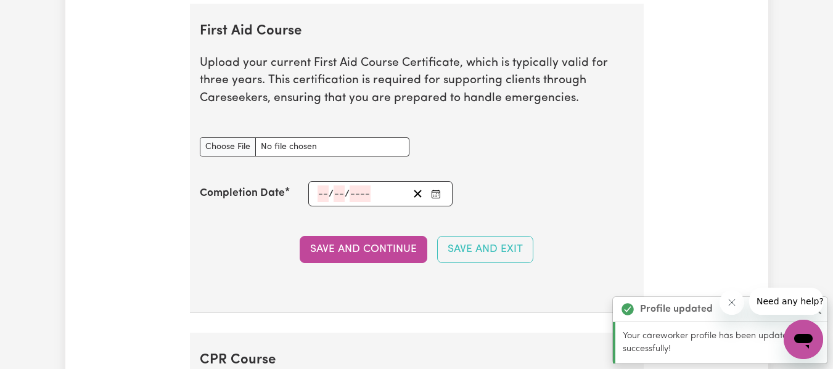
scroll to position [2834, 0]
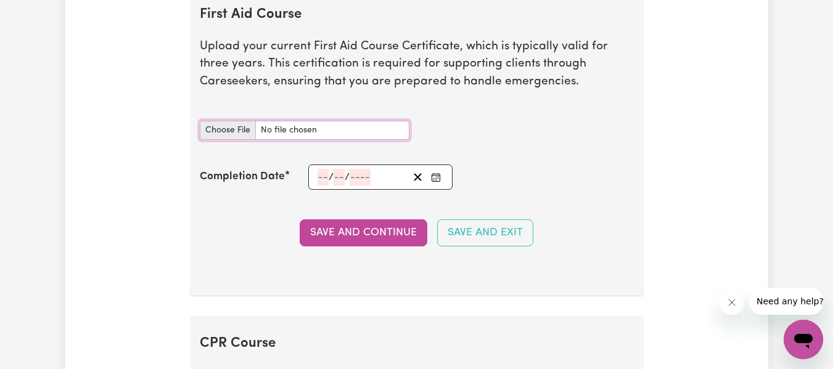
click at [242, 140] on input "First Aid Course document" at bounding box center [305, 130] width 210 height 19
click at [243, 140] on input "First Aid Course document" at bounding box center [305, 130] width 210 height 19
type input "C:\fakepath\[PERSON_NAME] - Provide First Aid.pdf"
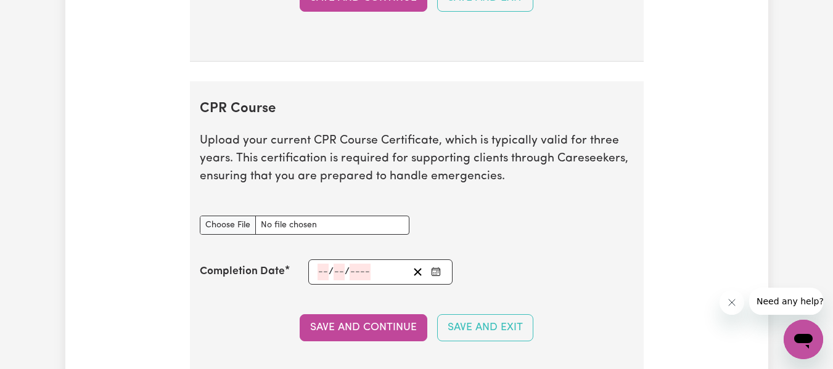
scroll to position [3081, 0]
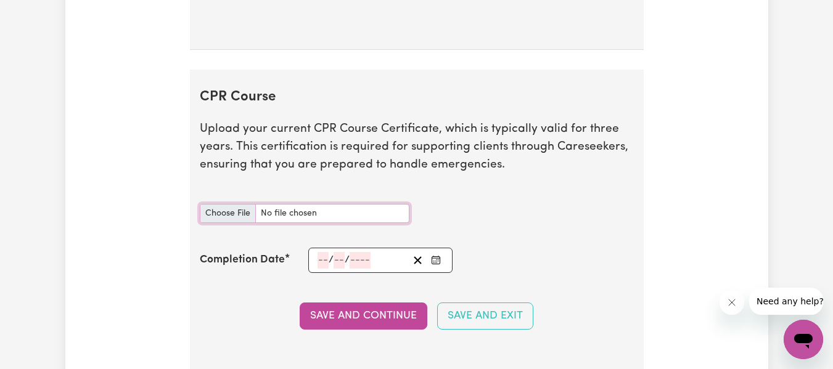
click at [231, 223] on input "CPR Course document" at bounding box center [305, 213] width 210 height 19
type input "C:\fakepath\[PERSON_NAME] WANJIKU_HLTAID009 Provide [MEDICAL_DATA].pdf"
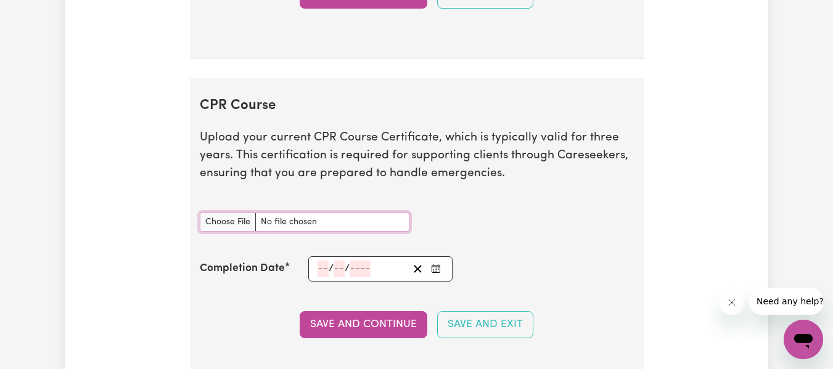
scroll to position [3105, 0]
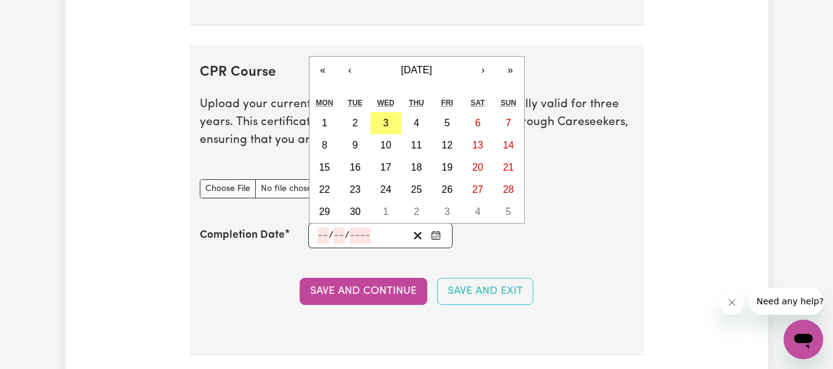
click at [317, 244] on input "number" at bounding box center [322, 235] width 11 height 17
type input "05"
type input "03"
type input "202"
type input "[DATE]"
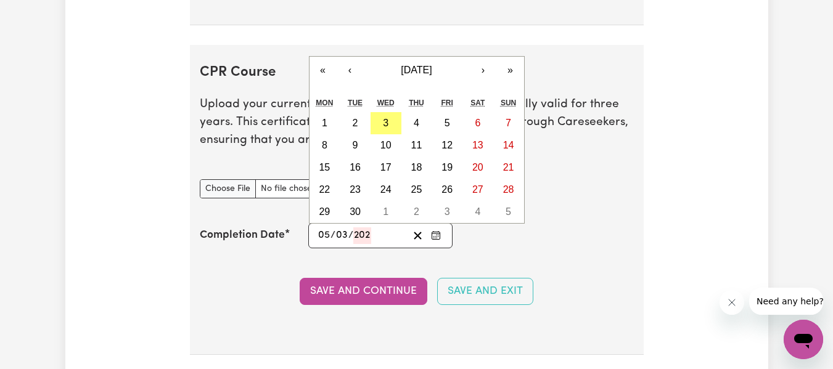
type input "5"
type input "3"
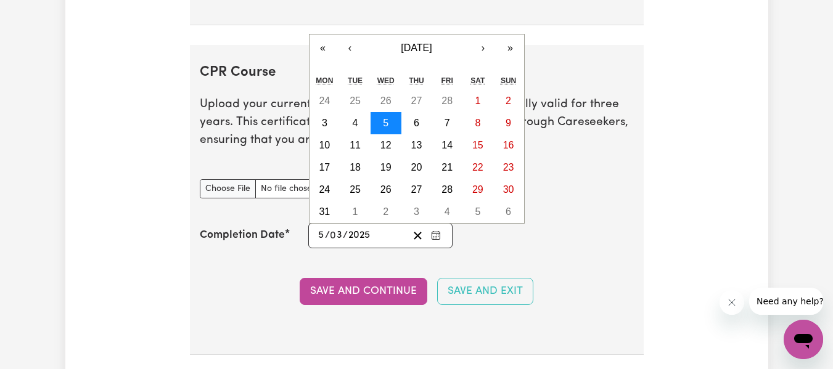
type input "2025"
click at [396, 134] on button "5" at bounding box center [385, 123] width 31 height 22
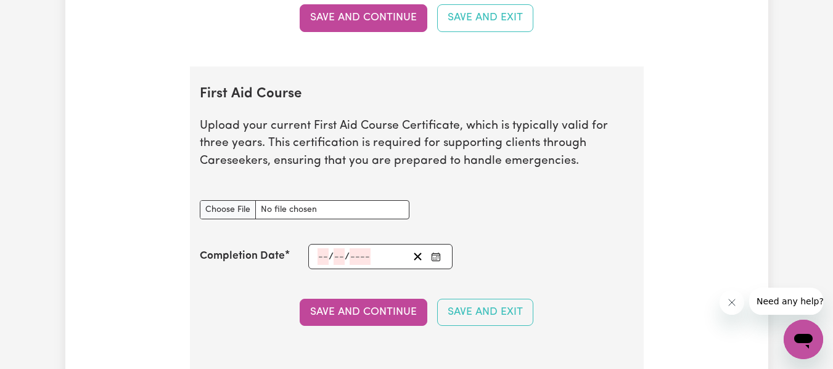
scroll to position [2755, 0]
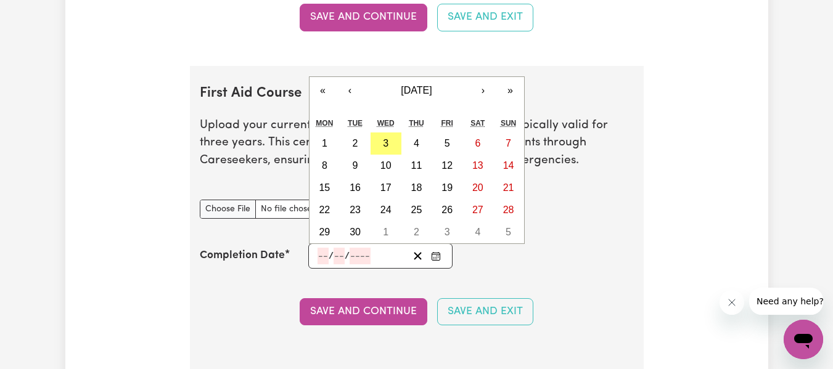
click at [326, 264] on input "number" at bounding box center [322, 256] width 11 height 17
type input "04"
type input "03"
type input "202"
type input "[DATE]"
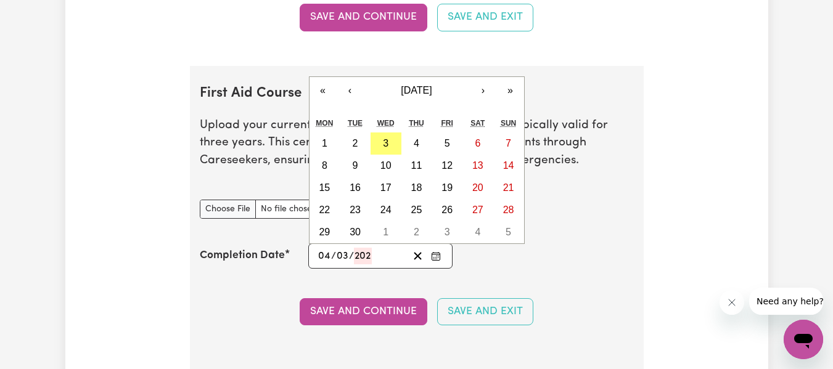
type input "4"
type input "3"
type input "2024"
click at [329, 173] on button "4" at bounding box center [324, 166] width 31 height 22
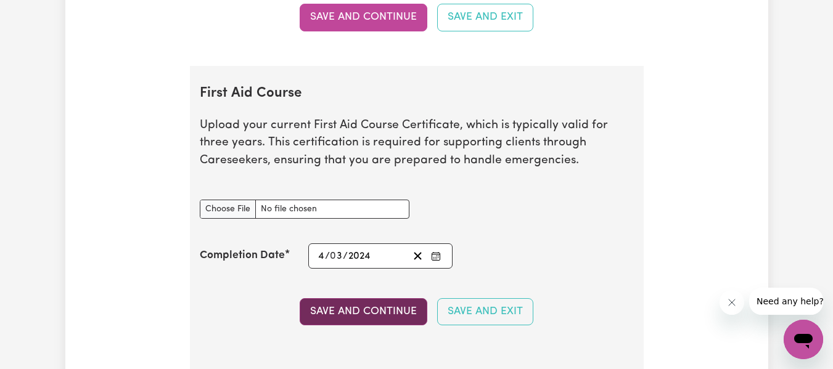
click at [382, 320] on button "Save and Continue" at bounding box center [364, 311] width 128 height 27
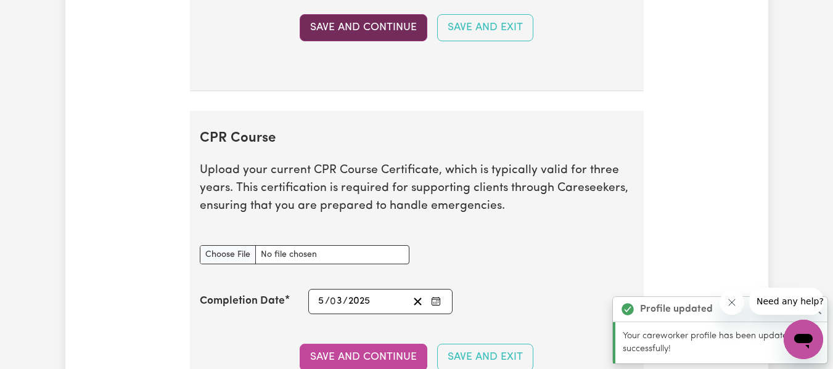
scroll to position [3163, 0]
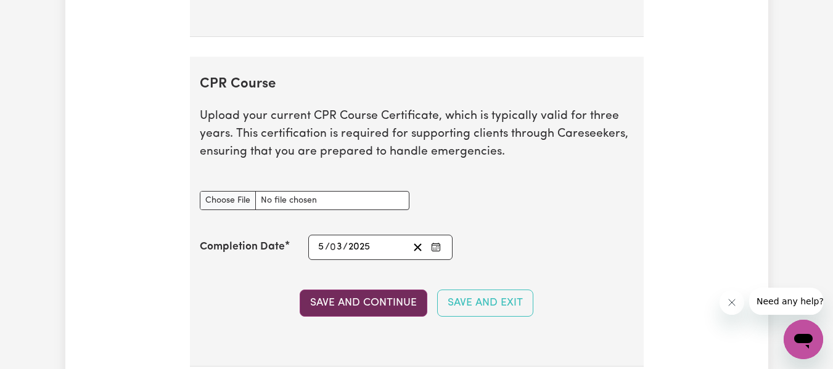
drag, startPoint x: 382, startPoint y: 320, endPoint x: 360, endPoint y: 315, distance: 22.7
click at [360, 315] on button "Save and Continue" at bounding box center [364, 303] width 128 height 27
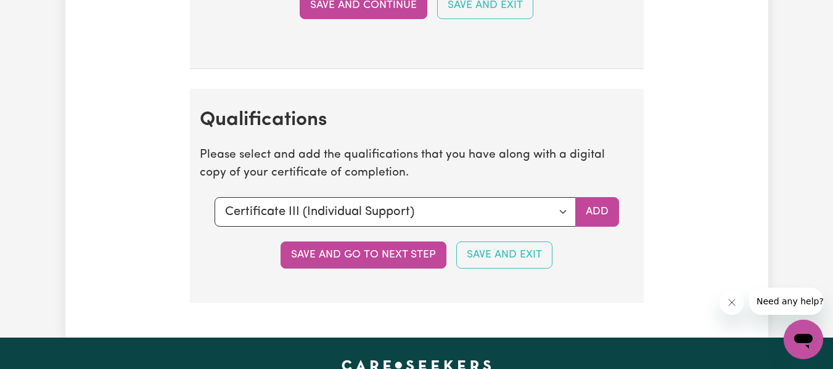
scroll to position [3538, 0]
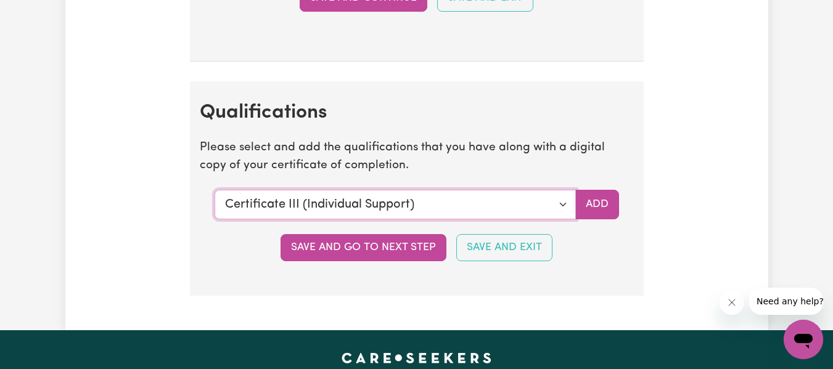
click at [563, 211] on select "Select a qualification to add... Certificate III (Individual Support) Certifica…" at bounding box center [395, 205] width 361 height 30
select select "Certificate IV (Disability Support)"
click at [215, 203] on select "Select a qualification to add... Certificate III (Individual Support) Certifica…" at bounding box center [395, 205] width 361 height 30
click at [567, 215] on select "Select a qualification to add... Certificate III (Individual Support) Certifica…" at bounding box center [395, 205] width 361 height 30
click at [595, 219] on button "Add" at bounding box center [597, 205] width 44 height 30
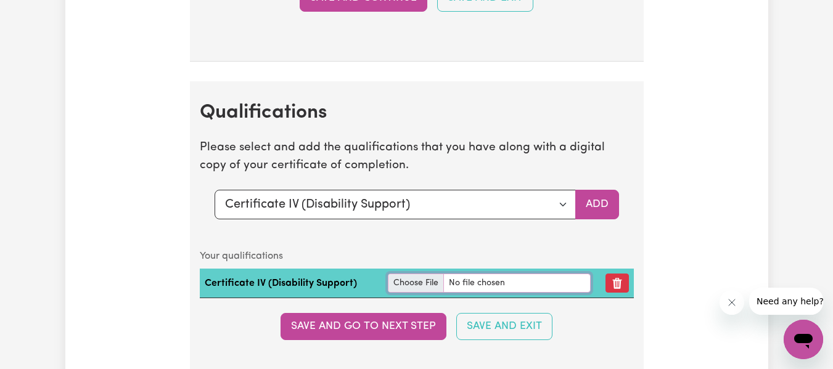
click at [426, 293] on input "file" at bounding box center [489, 283] width 203 height 19
type input "C:\fakepath\[PERSON_NAME] IV in Disability (2).pdf"
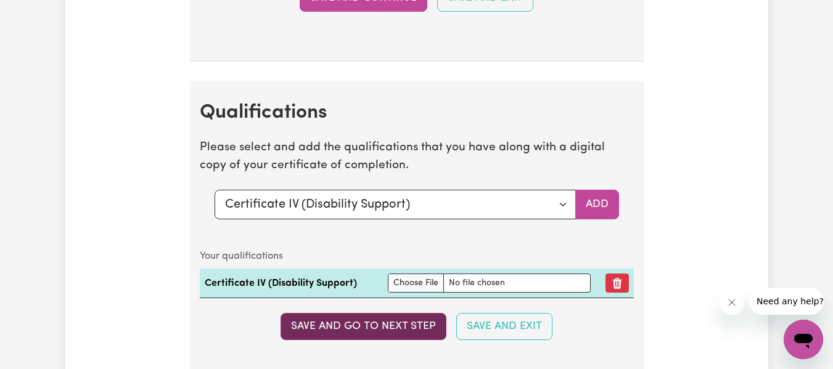
click at [415, 340] on button "Save and go to next step" at bounding box center [363, 326] width 166 height 27
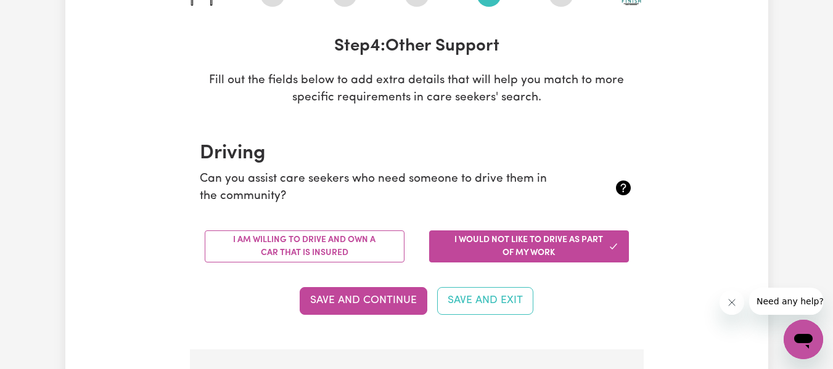
scroll to position [189, 0]
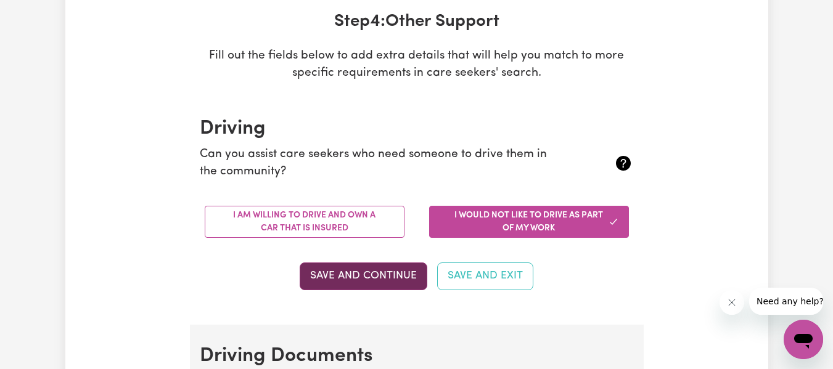
click at [403, 287] on button "Save and Continue" at bounding box center [364, 276] width 128 height 27
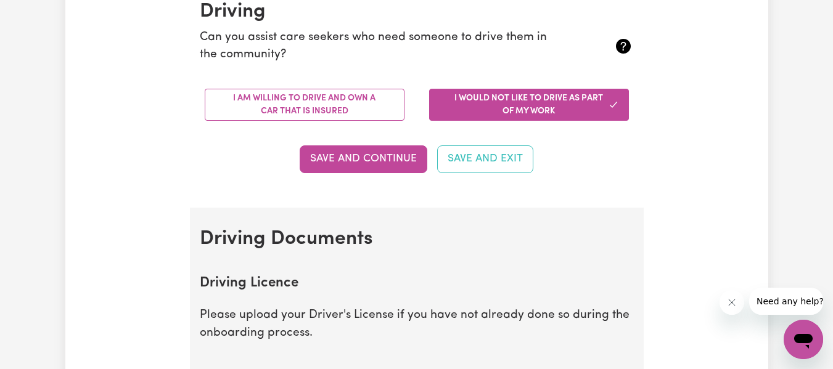
scroll to position [291, 0]
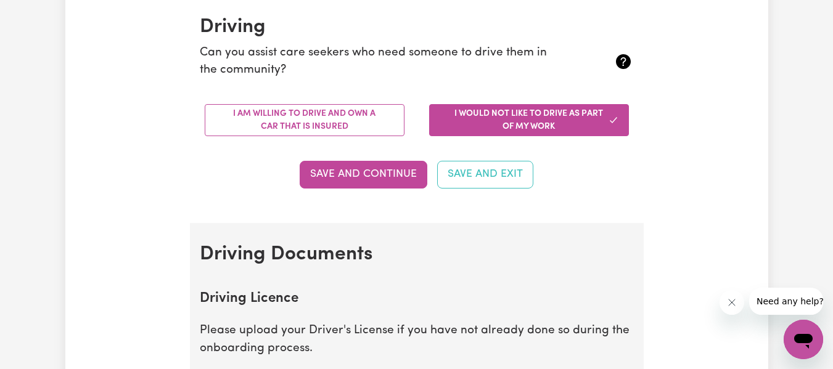
click at [541, 114] on button "I would not like to drive as part of my work" at bounding box center [529, 120] width 200 height 32
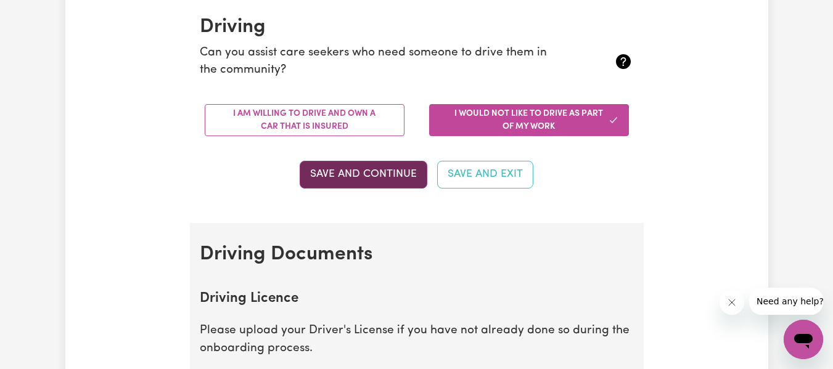
click at [383, 187] on button "Save and Continue" at bounding box center [364, 174] width 128 height 27
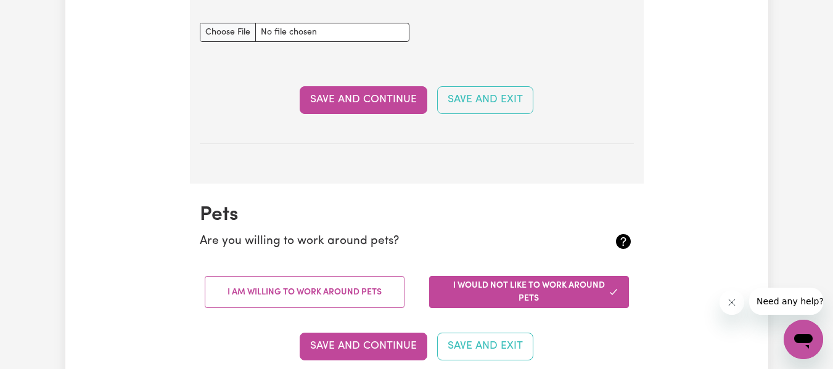
scroll to position [919, 0]
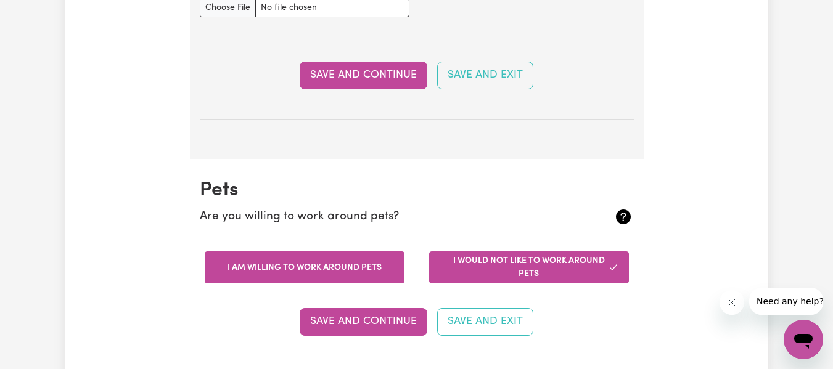
click at [399, 272] on button "I am willing to work around pets" at bounding box center [305, 267] width 200 height 32
click at [484, 253] on button "I would not like to work around pets" at bounding box center [529, 267] width 200 height 32
click at [383, 266] on button "I am willing to work around pets" at bounding box center [305, 267] width 200 height 32
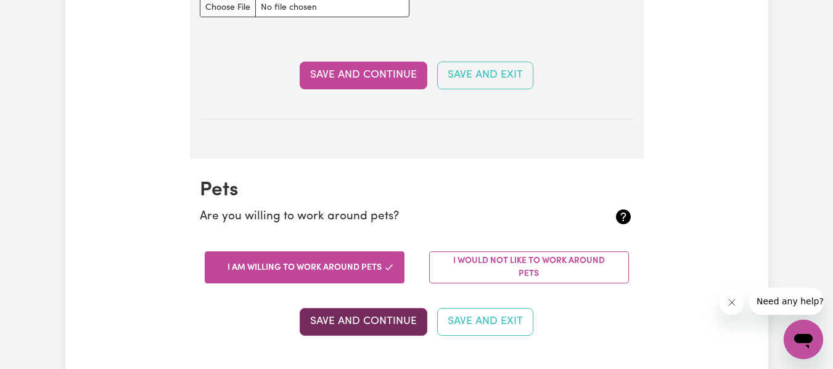
click at [404, 315] on button "Save and Continue" at bounding box center [364, 321] width 128 height 27
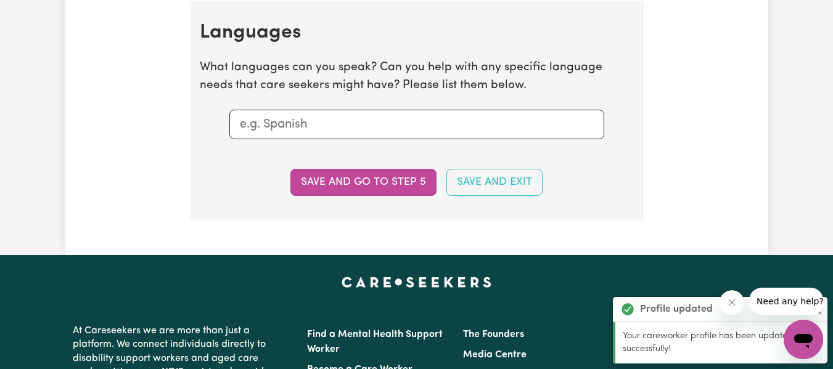
scroll to position [1289, 0]
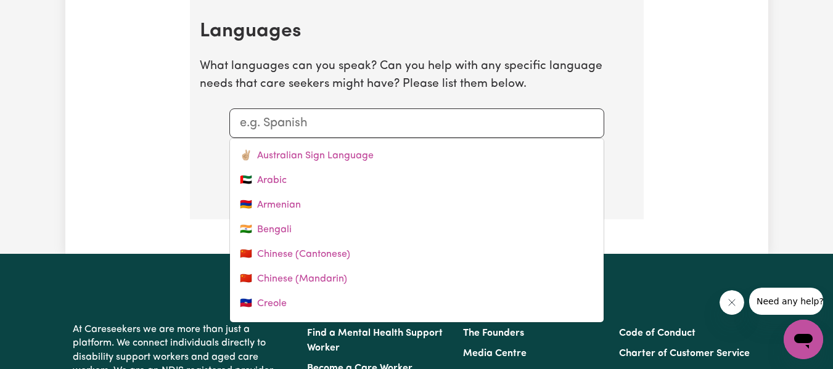
click at [482, 132] on input "text" at bounding box center [417, 123] width 354 height 18
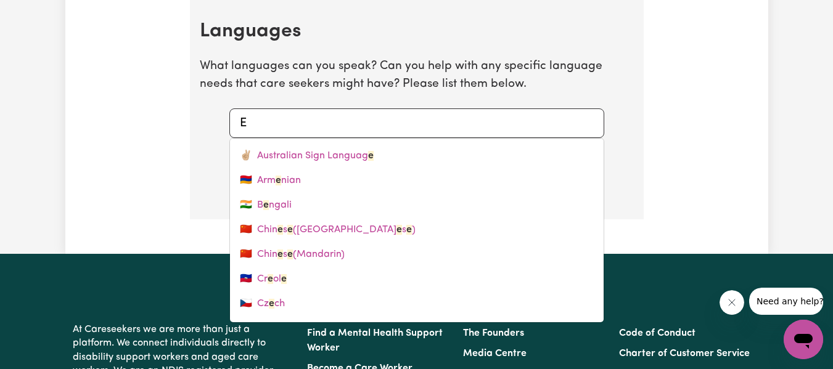
type input "EN"
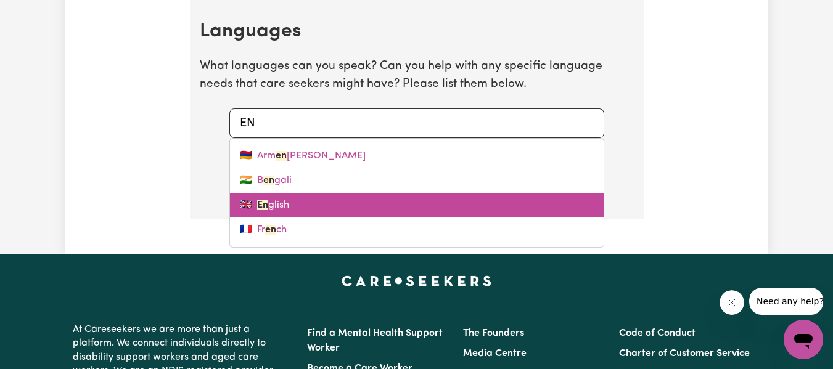
click at [407, 205] on link "🇬🇧 En glish" at bounding box center [417, 205] width 374 height 25
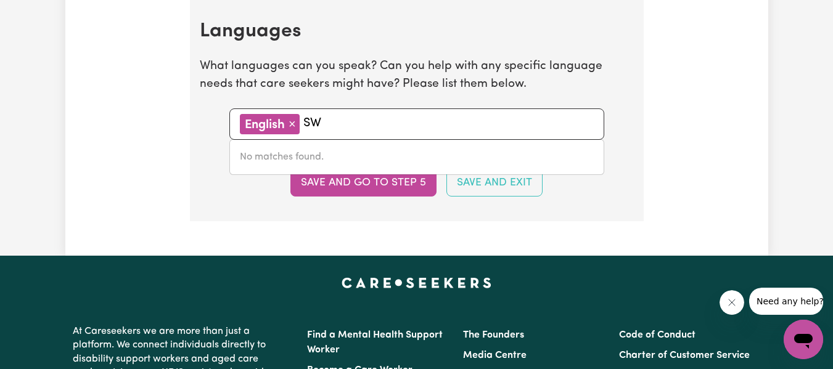
type input "S"
type input "K"
type input "S"
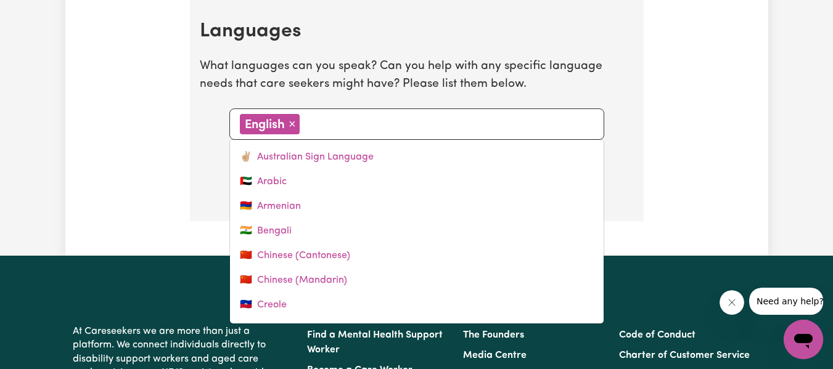
click at [630, 140] on section "Languages What languages can you speak? Can you help with any specific language…" at bounding box center [417, 110] width 454 height 221
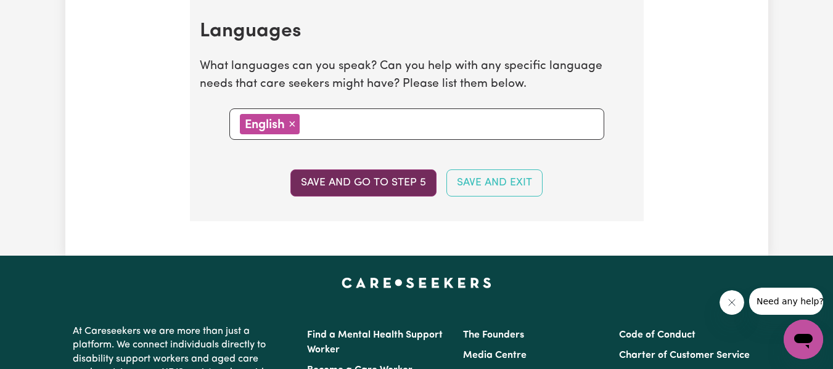
click at [412, 185] on button "Save and go to step 5" at bounding box center [363, 183] width 146 height 27
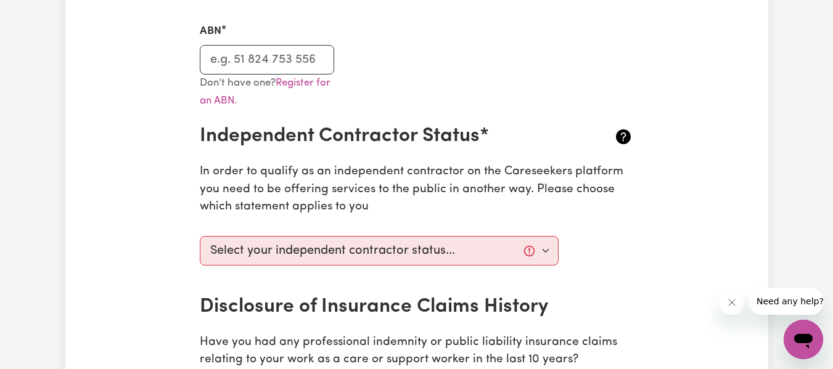
scroll to position [386, 0]
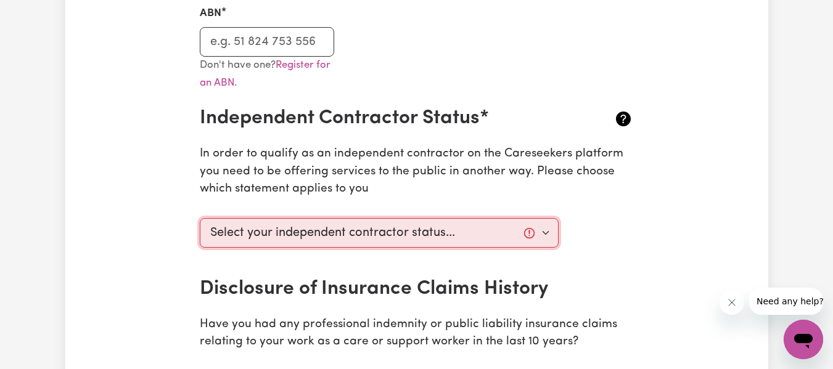
click at [544, 235] on select "Select your independent contractor status... I am providing services through an…" at bounding box center [379, 233] width 359 height 30
select select "I am providing services by being employed by an organisation"
click at [200, 218] on select "Select your independent contractor status... I am providing services through an…" at bounding box center [379, 233] width 359 height 30
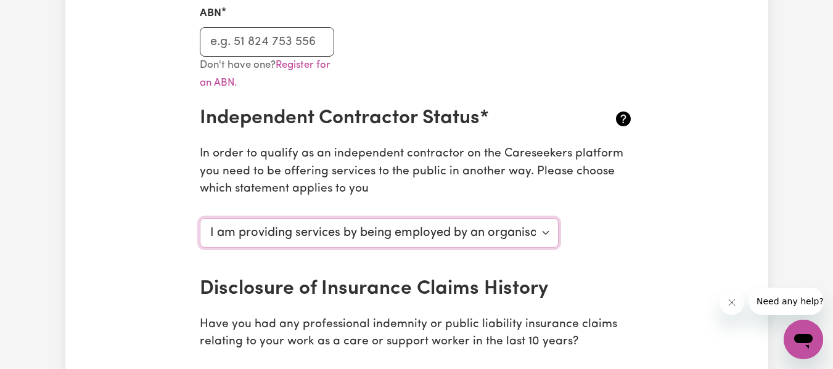
click at [545, 235] on select "Select your independent contractor status... I am providing services through an…" at bounding box center [379, 233] width 359 height 30
click at [200, 218] on select "Select your independent contractor status... I am providing services through an…" at bounding box center [379, 233] width 359 height 30
click at [607, 268] on div "Select your independent contractor status... I am providing services through an…" at bounding box center [416, 245] width 449 height 64
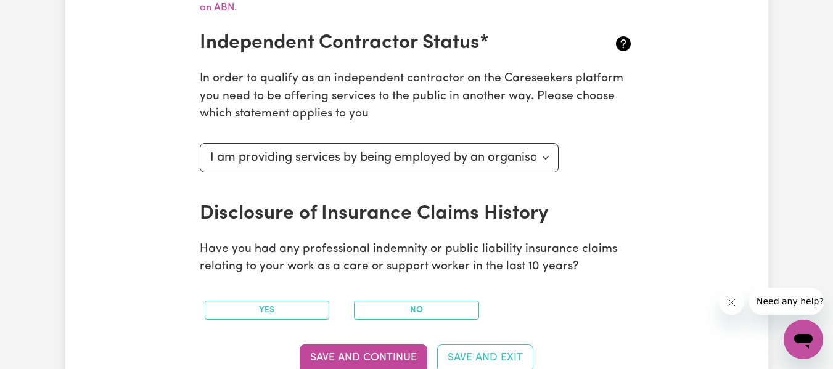
scroll to position [485, 0]
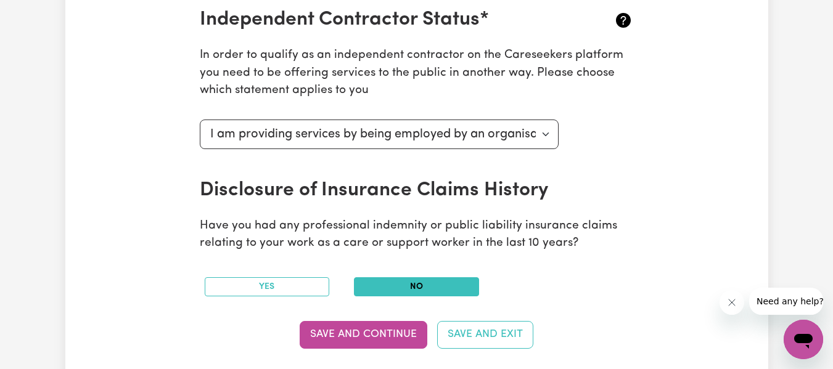
click at [431, 291] on button "No" at bounding box center [416, 286] width 125 height 19
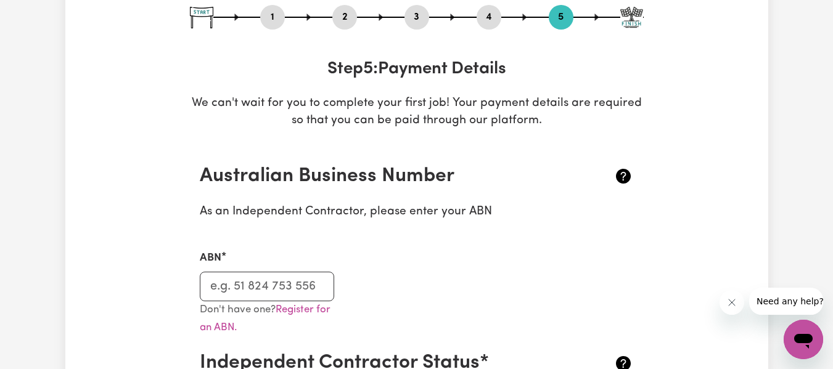
scroll to position [123, 0]
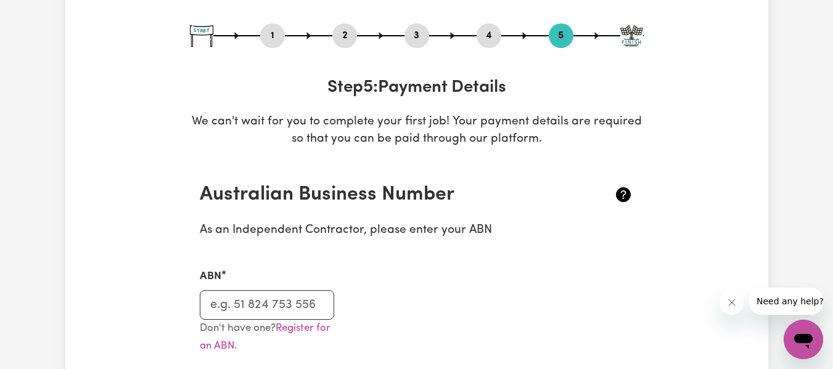
click at [275, 36] on button "1" at bounding box center [272, 36] width 25 height 16
select select "[DEMOGRAPHIC_DATA]"
select select "Student Visa"
select select "Studying a healthcare related degree or qualification"
select select "90"
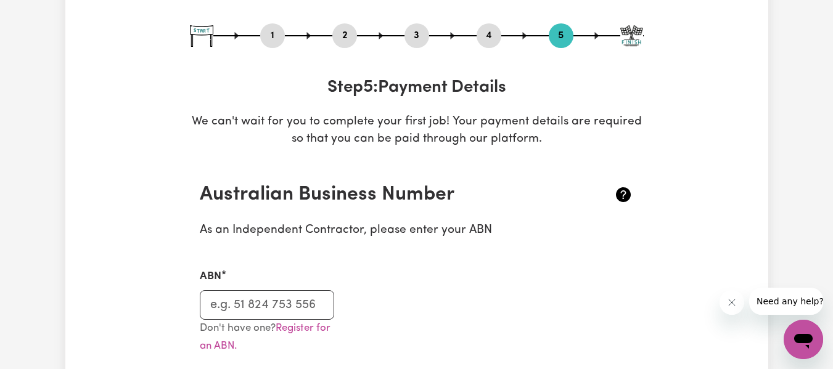
select select "100"
select select "120"
select select "150"
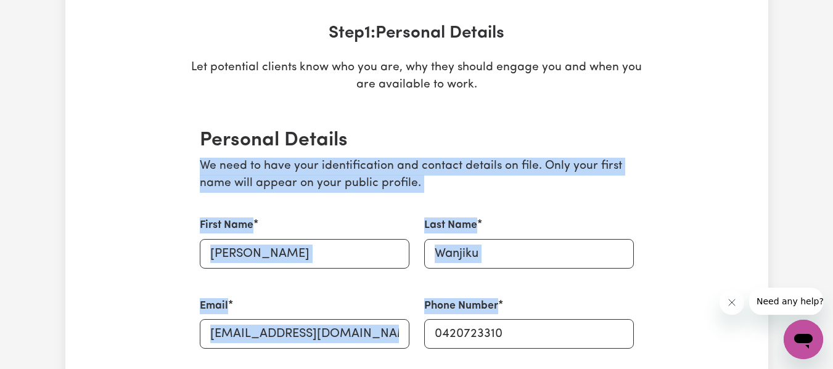
scroll to position [182, 0]
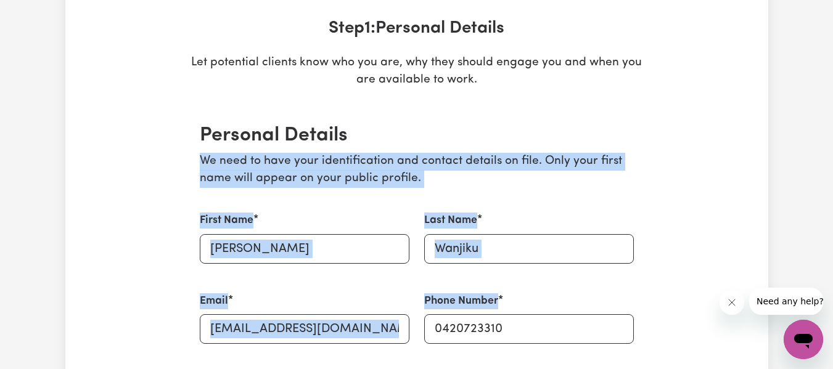
drag, startPoint x: 597, startPoint y: 161, endPoint x: 695, endPoint y: 279, distance: 152.8
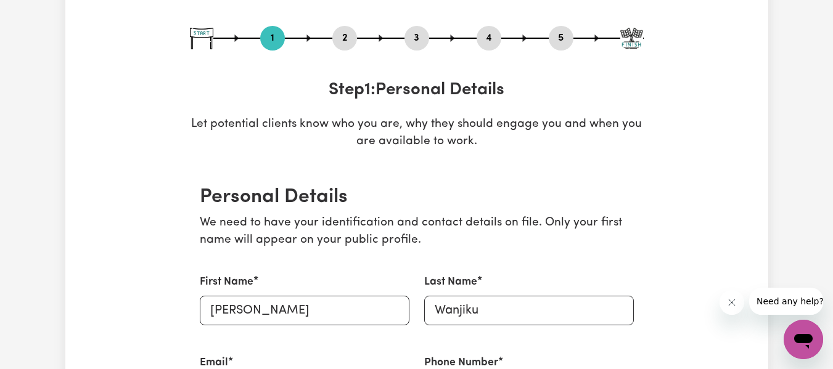
scroll to position [100, 0]
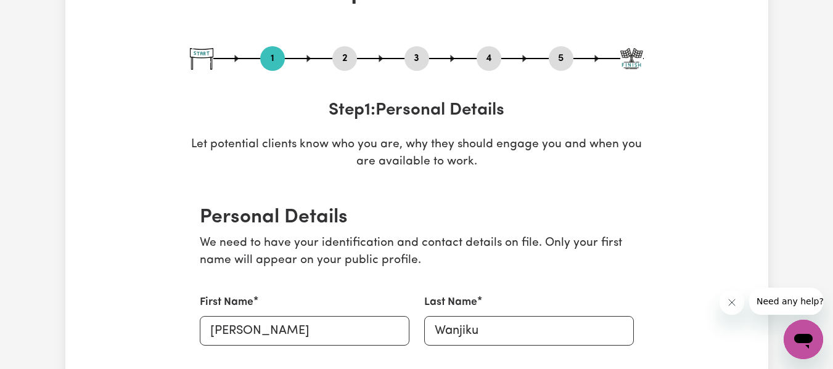
click at [346, 65] on button "2" at bounding box center [344, 59] width 25 height 16
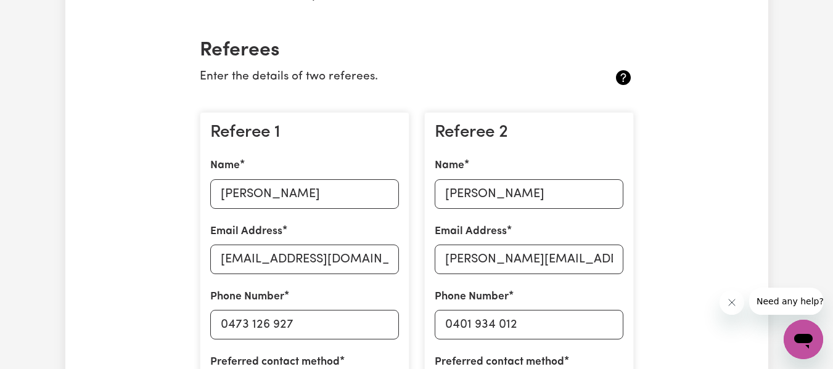
scroll to position [273, 0]
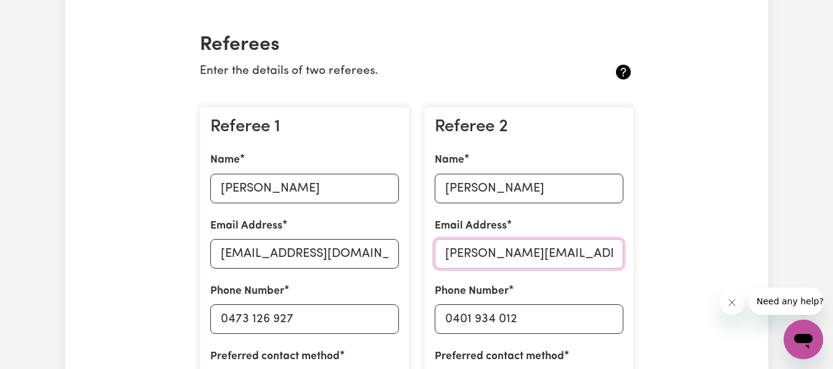
click at [601, 258] on input "[PERSON_NAME][EMAIL_ADDRESS][DOMAIN_NAME]" at bounding box center [529, 254] width 189 height 30
type input "L"
type input "[PERSON_NAME][EMAIL_ADDRESS][DOMAIN_NAME]"
click at [622, 208] on div "Referee 2 Name [PERSON_NAME] Email Address [PERSON_NAME][EMAIL_ADDRESS][DOMAIN_…" at bounding box center [529, 262] width 210 height 311
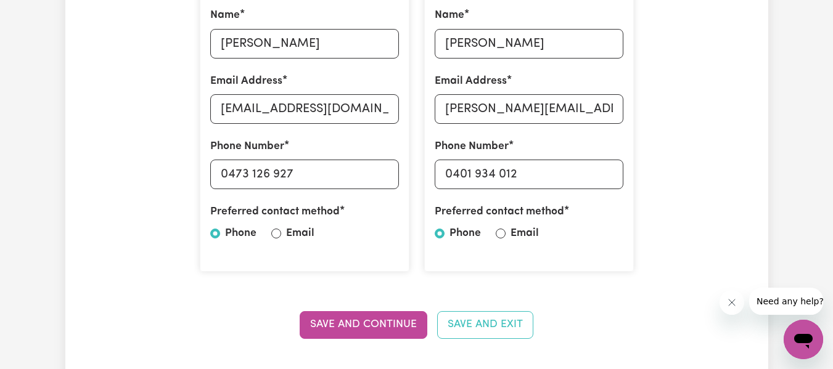
scroll to position [421, 0]
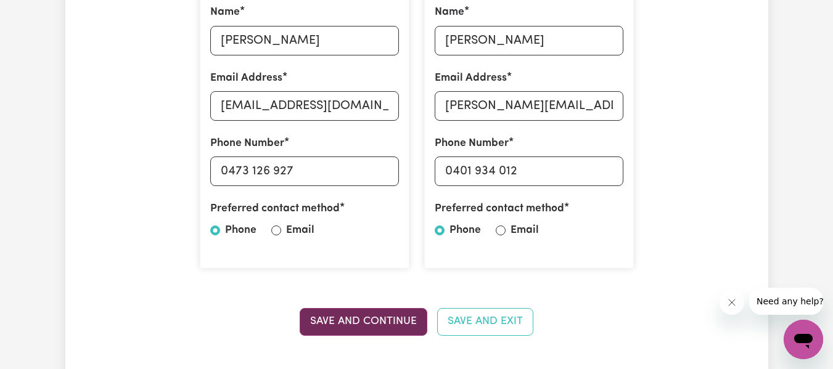
click at [417, 309] on button "Save and Continue" at bounding box center [364, 321] width 128 height 27
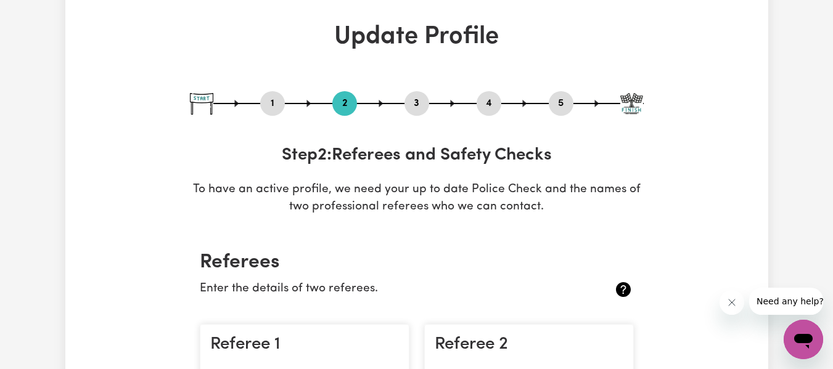
scroll to position [52, 0]
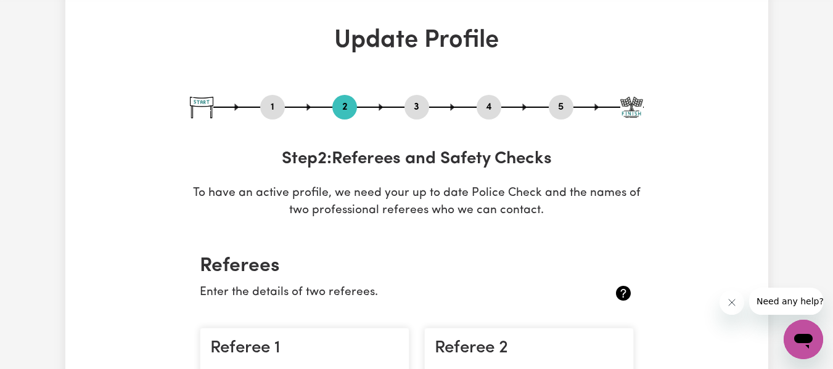
click at [563, 108] on button "5" at bounding box center [561, 107] width 25 height 16
